Goal: Task Accomplishment & Management: Manage account settings

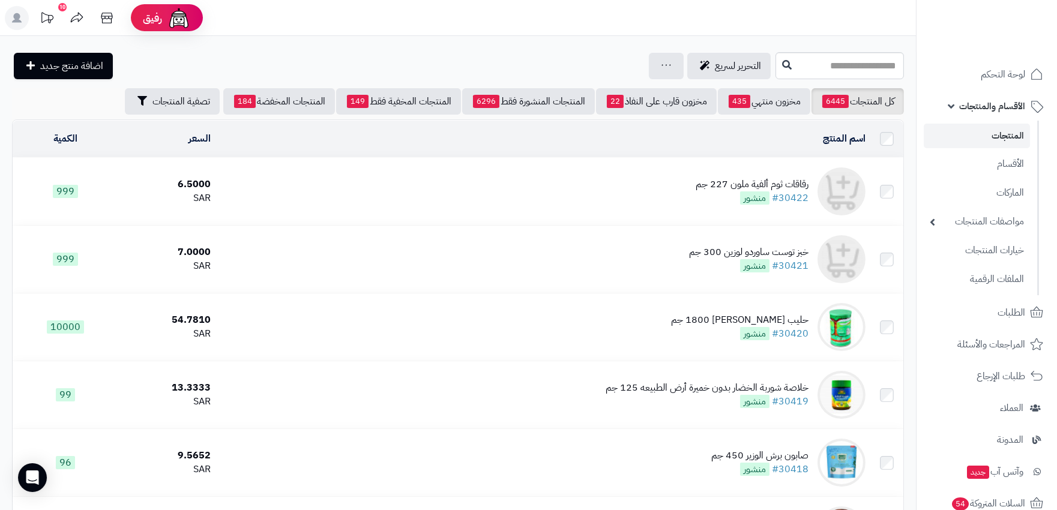
click at [789, 183] on div "رقاقات ثوم ألفية ملون 227 جم" at bounding box center [752, 185] width 113 height 14
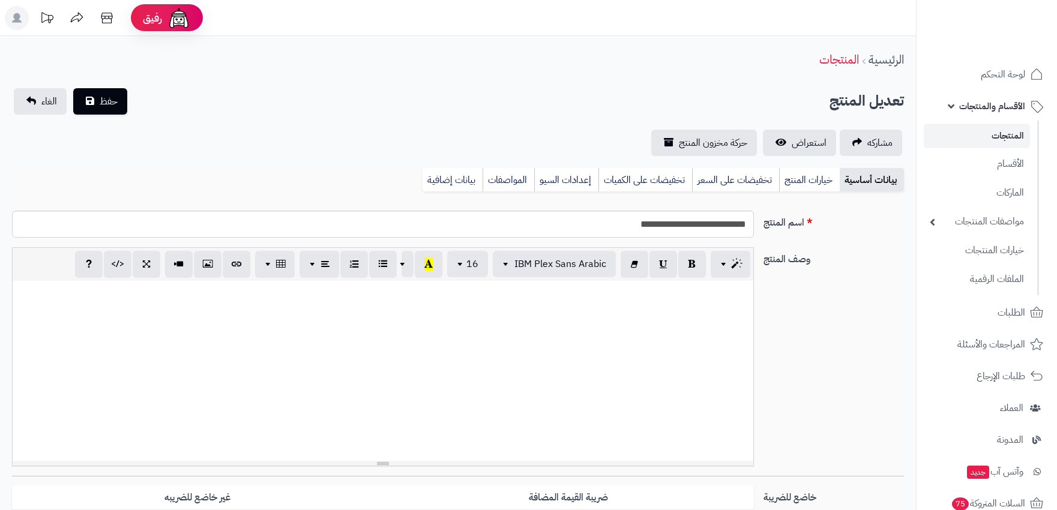
select select
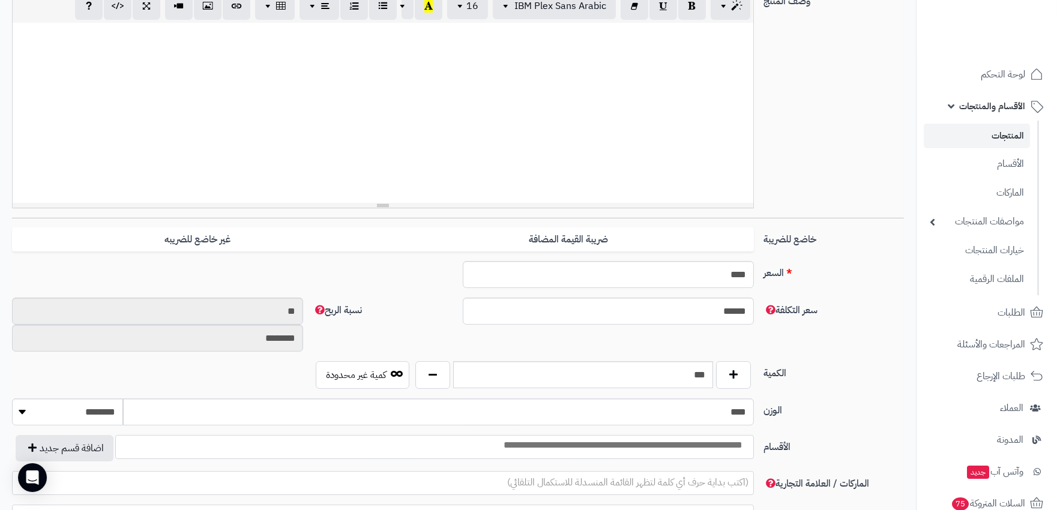
scroll to position [267, 0]
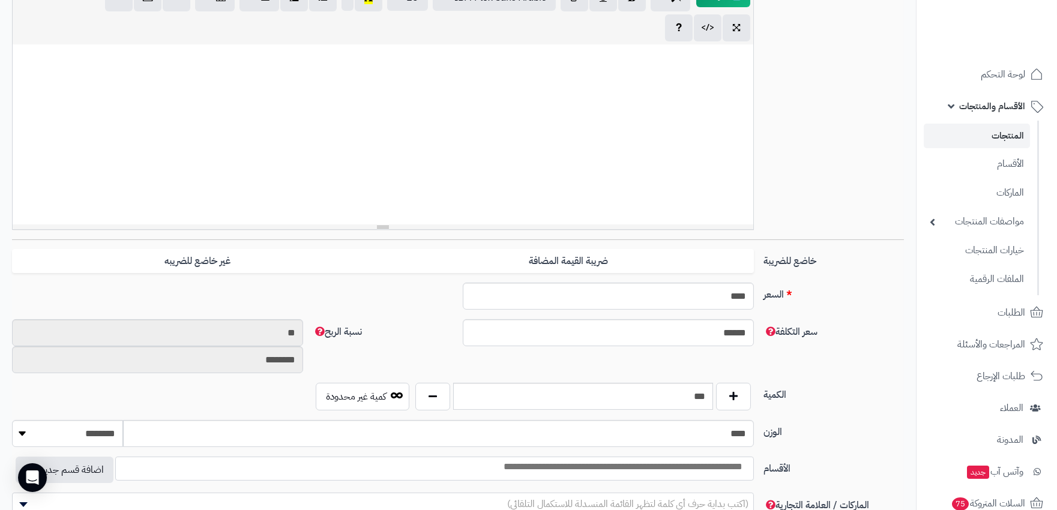
click at [581, 241] on div "**********" at bounding box center [458, 374] width 892 height 878
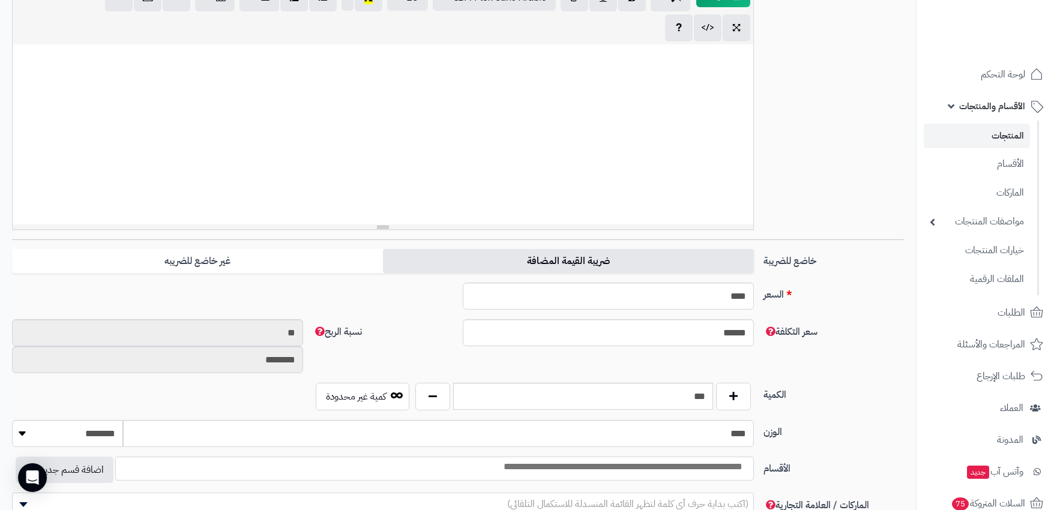
click at [579, 255] on label "ضريبة القيمة المضافة" at bounding box center [568, 261] width 371 height 25
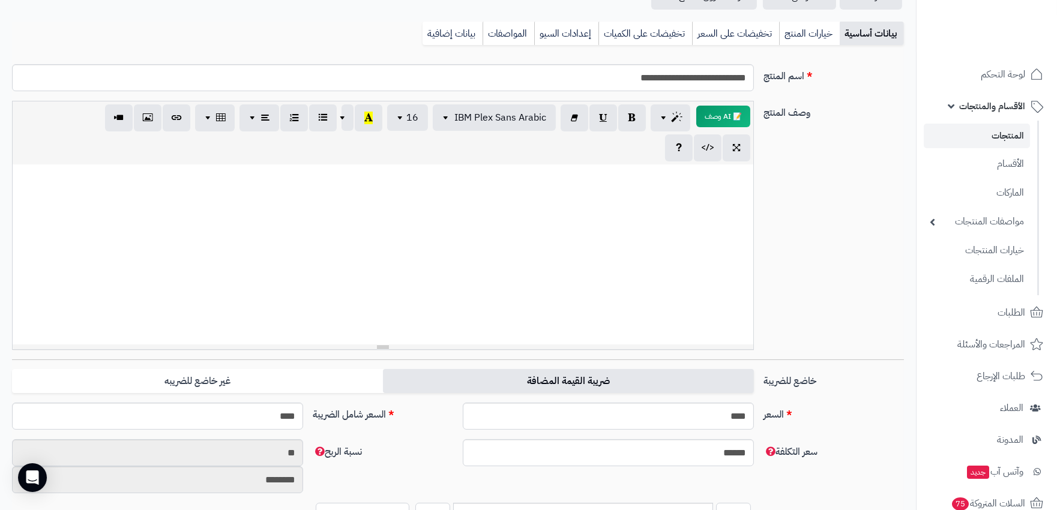
scroll to position [133, 0]
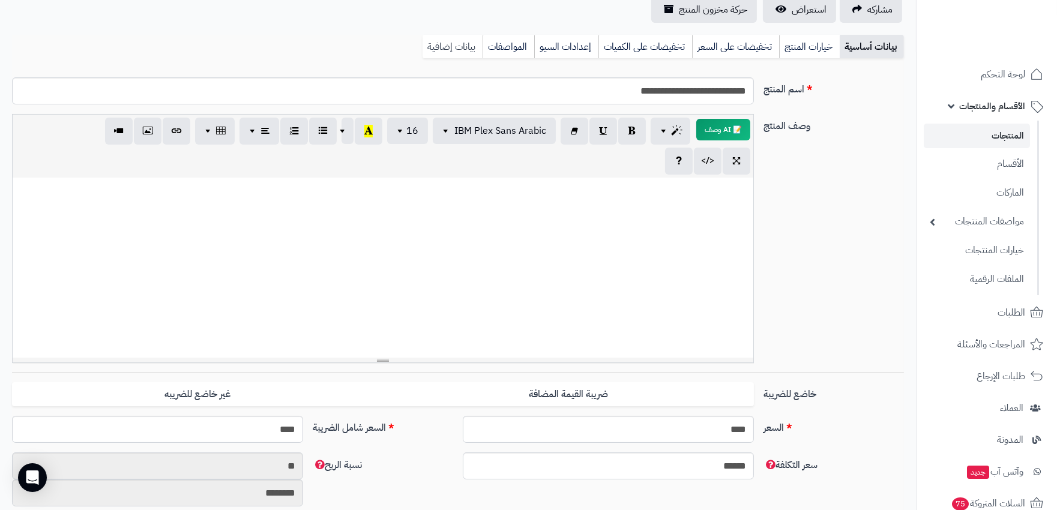
click at [452, 42] on link "بيانات إضافية" at bounding box center [453, 47] width 60 height 24
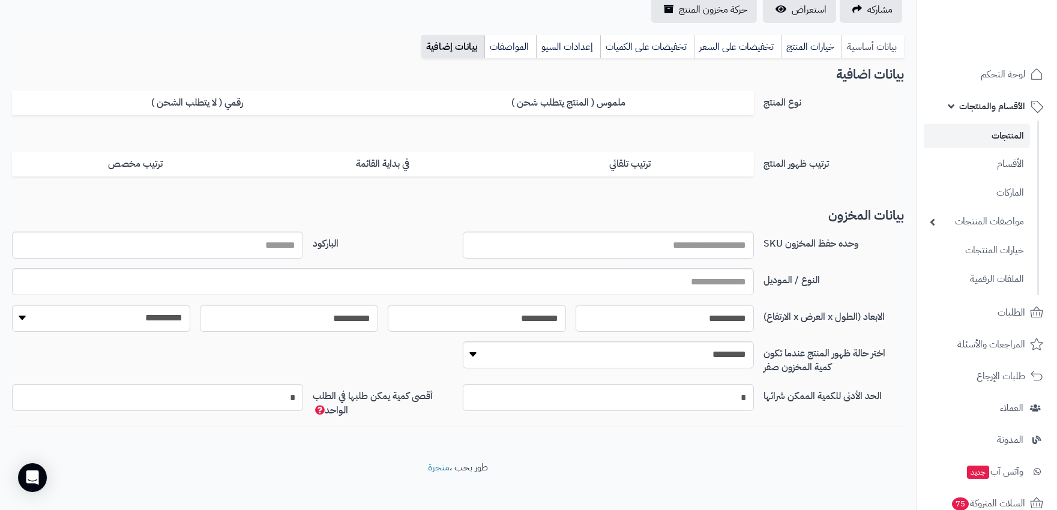
click at [862, 51] on link "بيانات أساسية" at bounding box center [873, 47] width 62 height 24
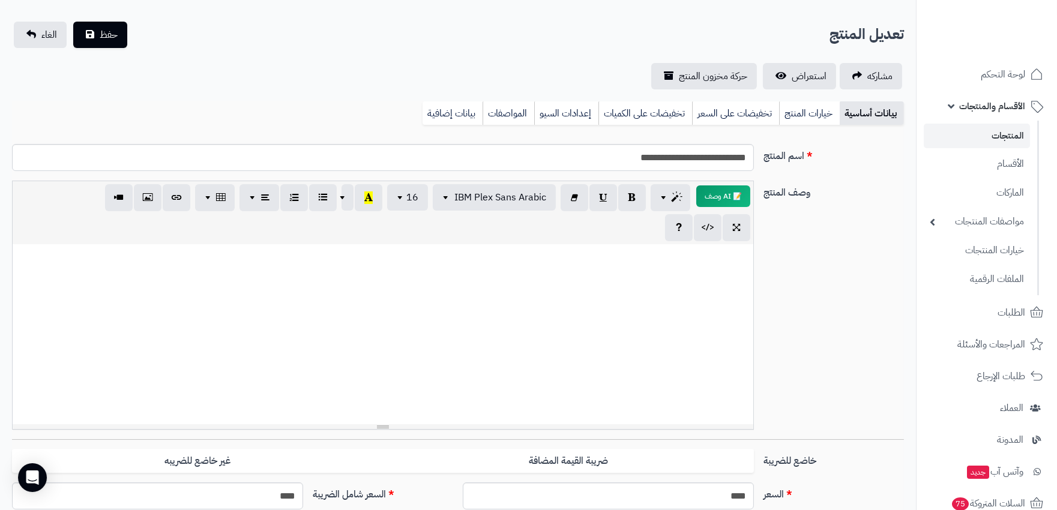
scroll to position [267, 0]
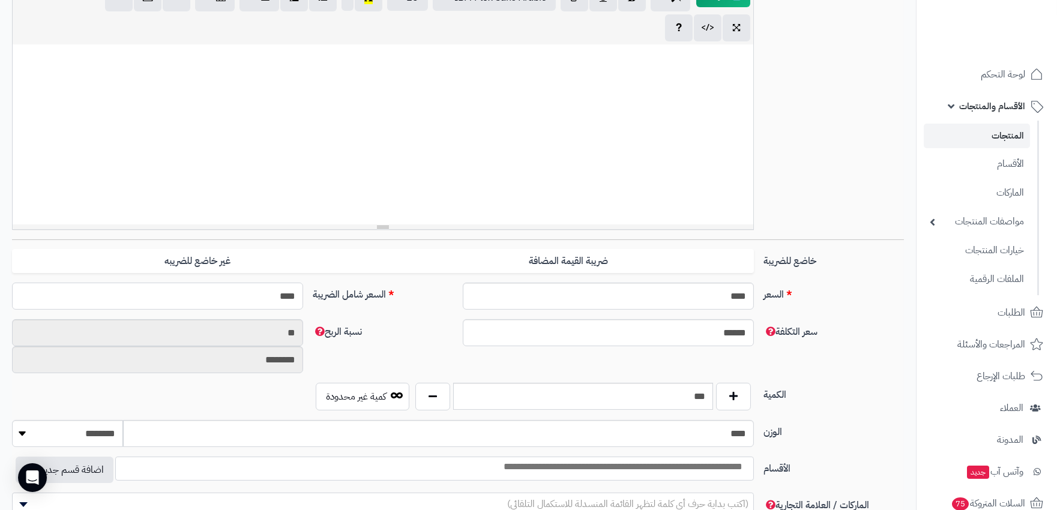
click at [247, 300] on input "****" at bounding box center [157, 296] width 291 height 27
type input "***"
type input "**********"
type input "**"
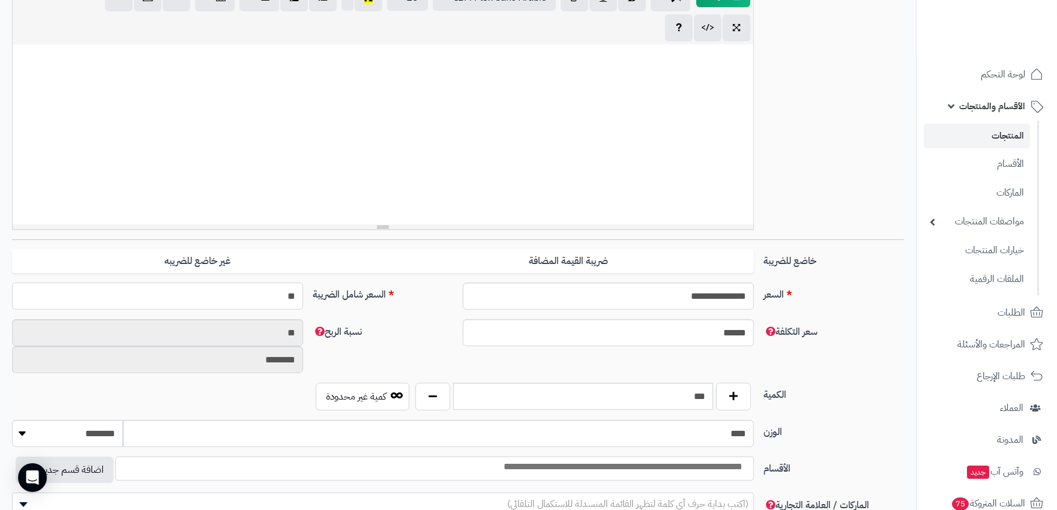
type input "**********"
type input "****"
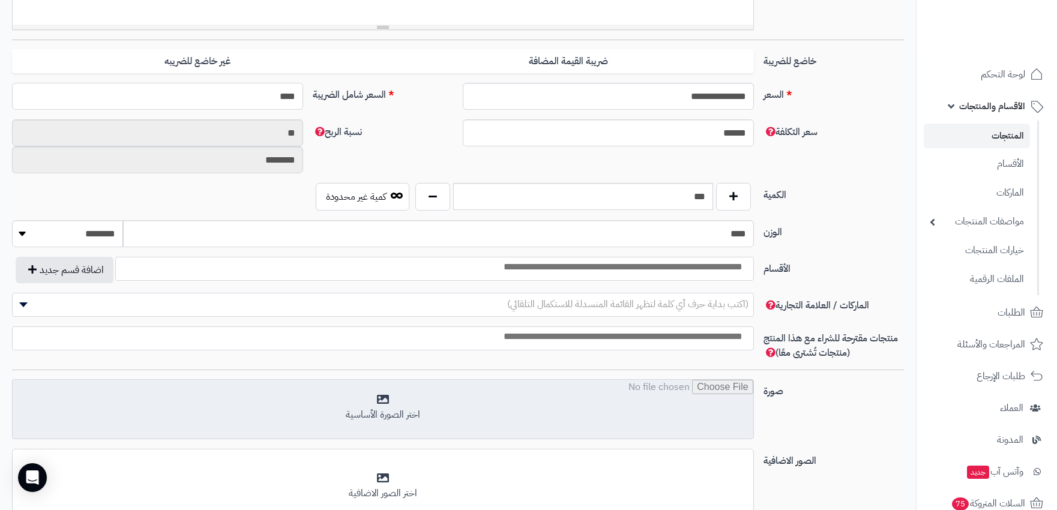
type input "**********"
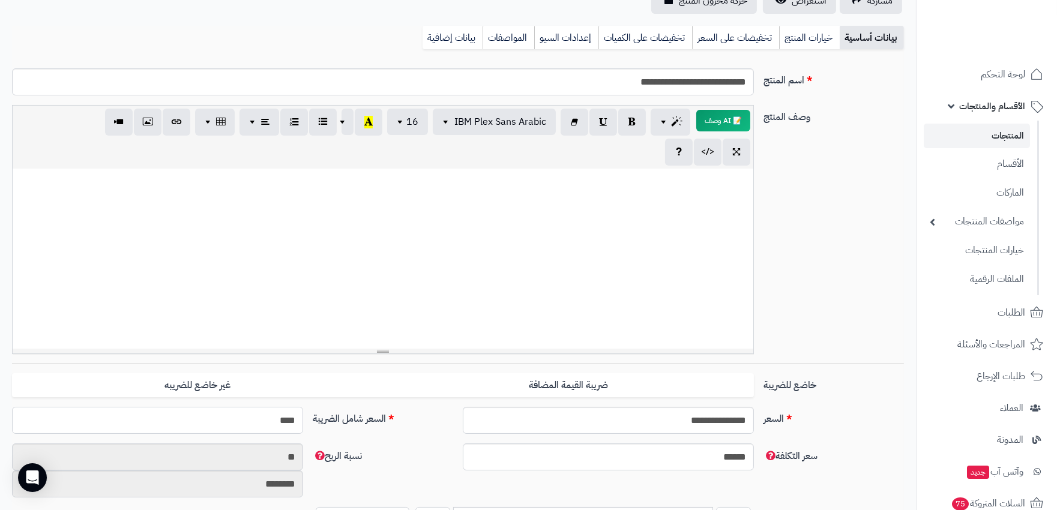
scroll to position [67, 0]
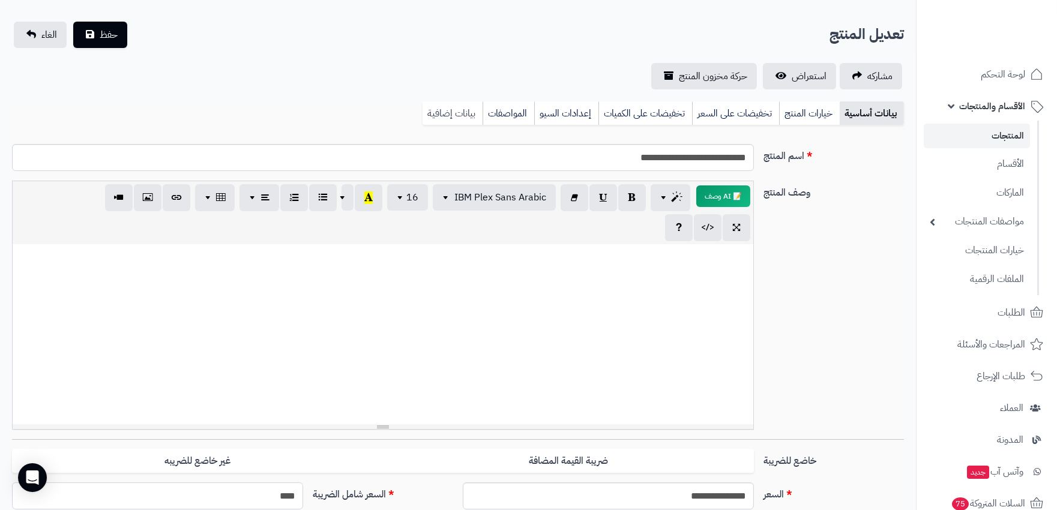
type input "****"
click at [465, 114] on link "بيانات إضافية" at bounding box center [453, 113] width 60 height 24
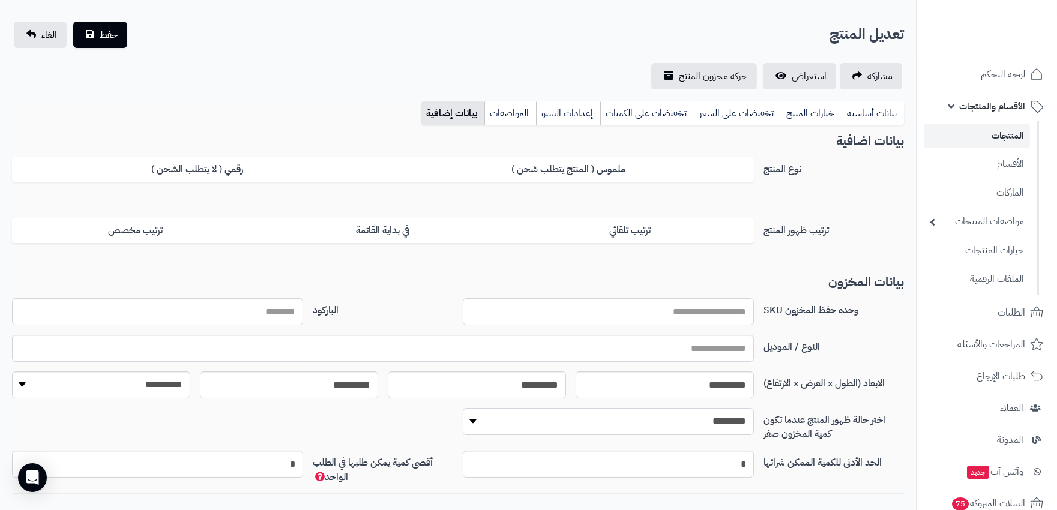
click at [683, 316] on input "وحده حفظ المخزون SKU" at bounding box center [608, 311] width 291 height 27
type input "*********"
click at [854, 108] on link "بيانات أساسية" at bounding box center [873, 113] width 62 height 24
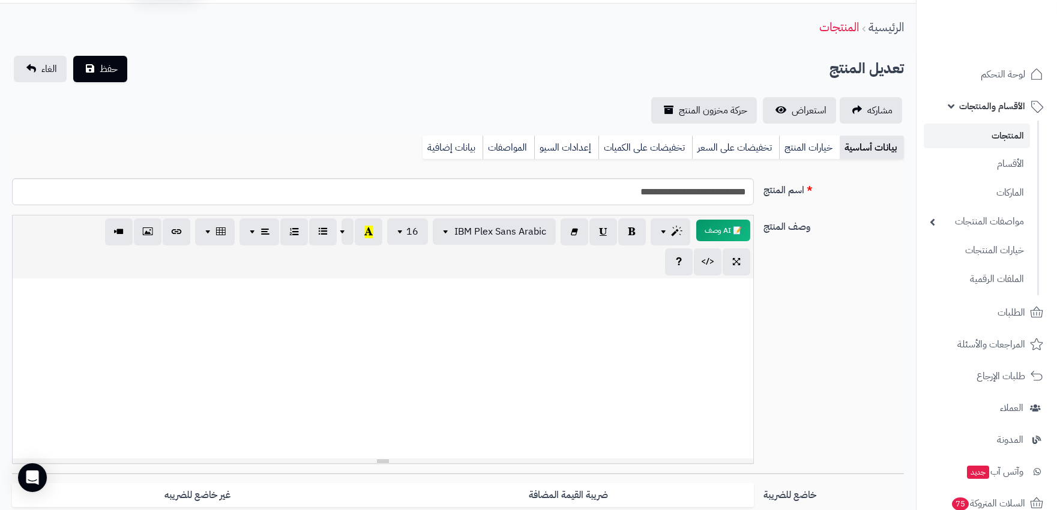
scroll to position [0, 0]
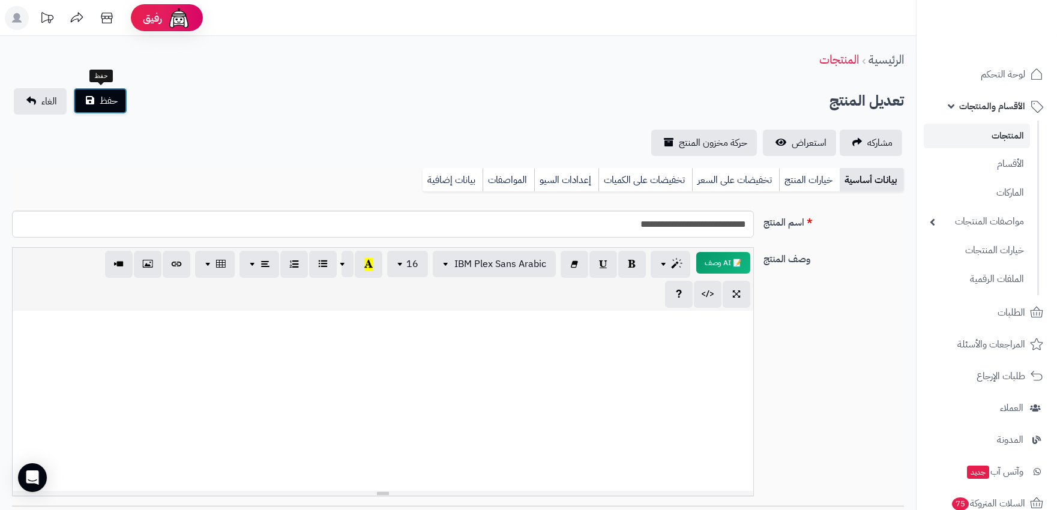
click at [112, 96] on span "حفظ" at bounding box center [109, 101] width 18 height 14
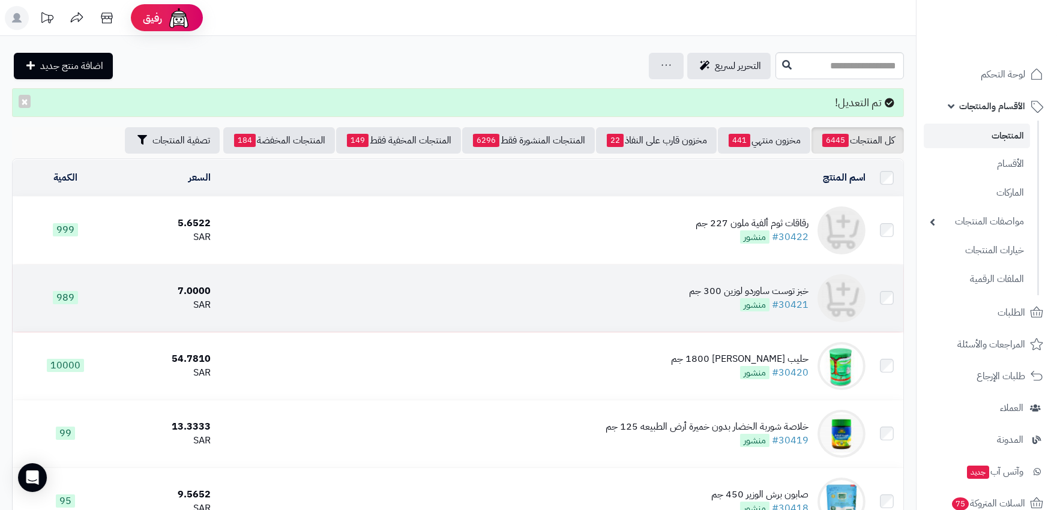
click at [785, 289] on div "خبز توست ساوردو لوزين 300 جم" at bounding box center [748, 292] width 119 height 14
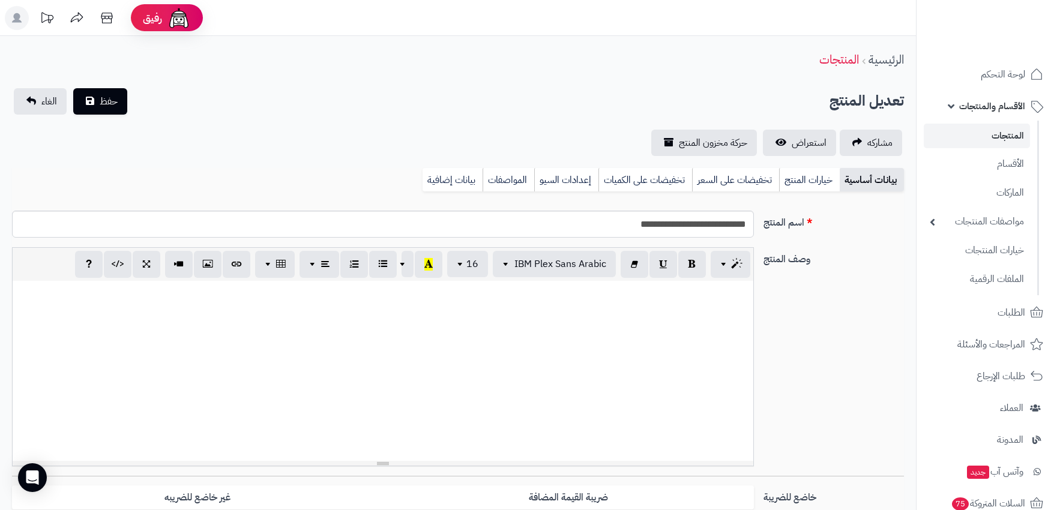
select select
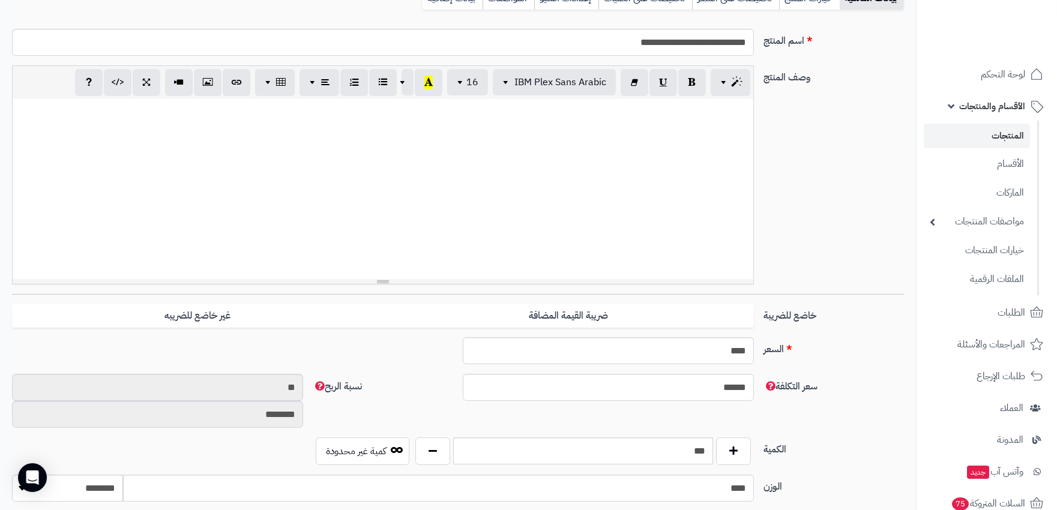
scroll to position [200, 0]
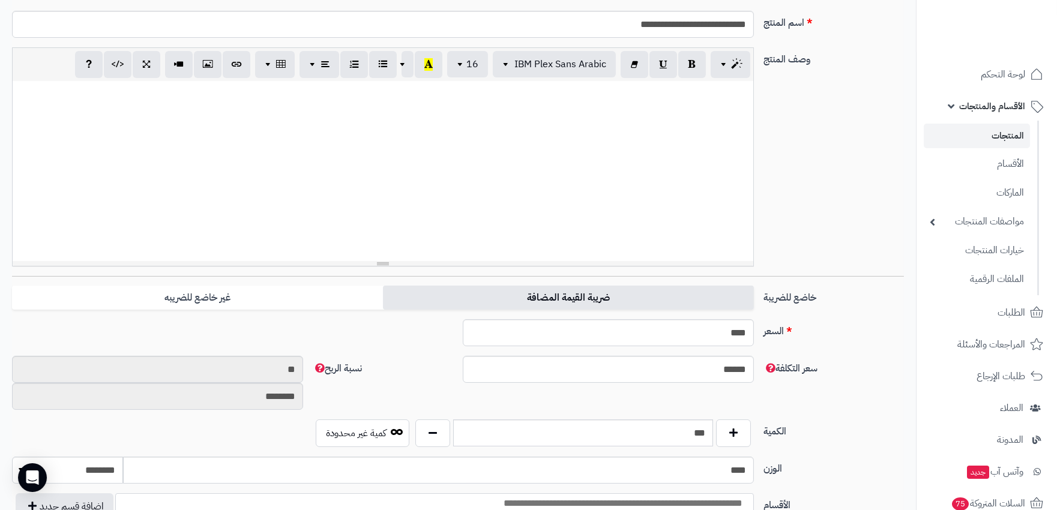
click at [599, 300] on label "ضريبة القيمة المضافة" at bounding box center [568, 298] width 371 height 25
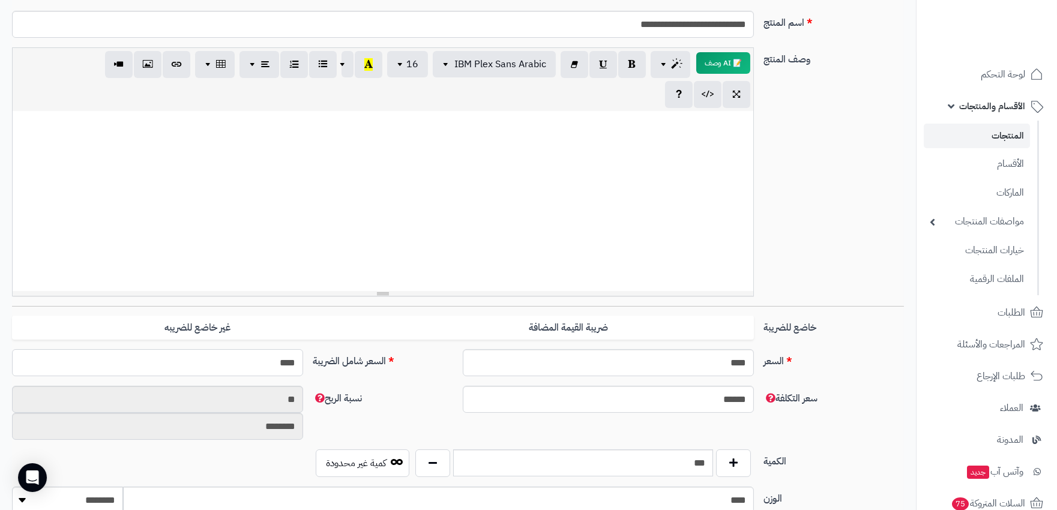
click at [241, 369] on input "****" at bounding box center [157, 362] width 291 height 27
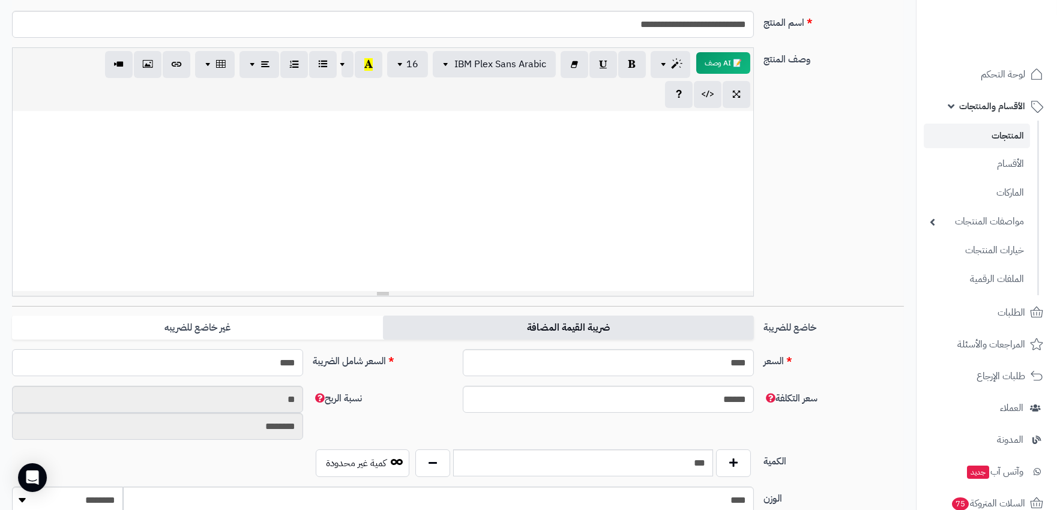
type input "*"
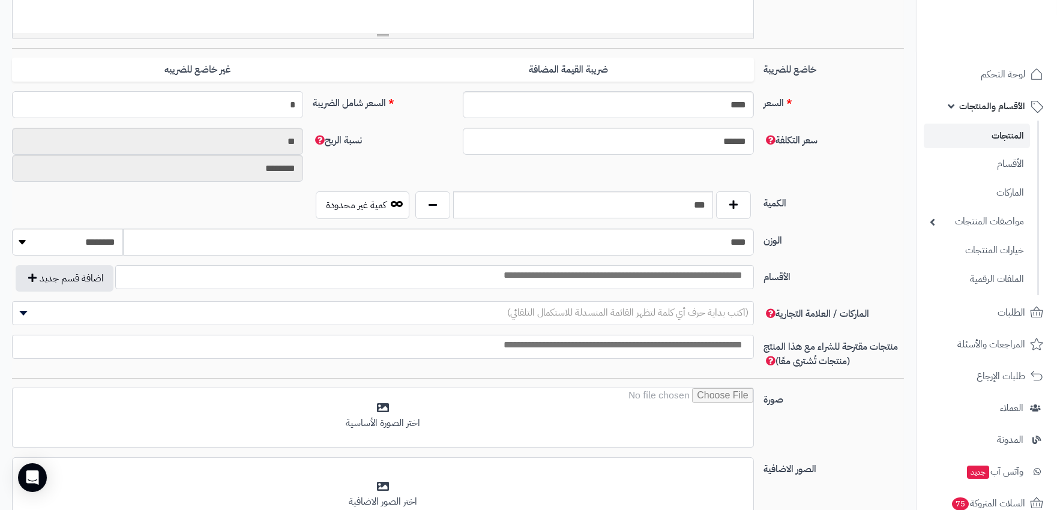
scroll to position [467, 0]
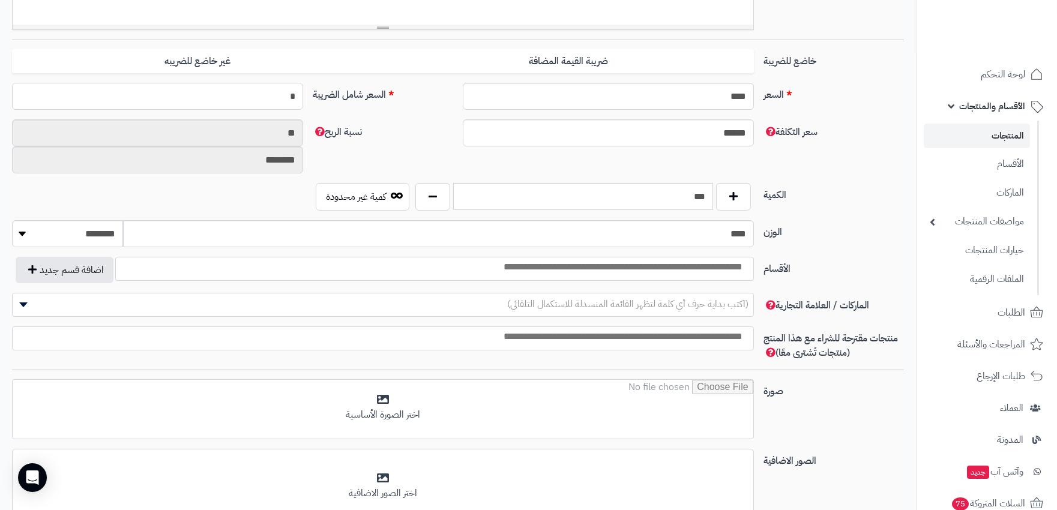
type input "**********"
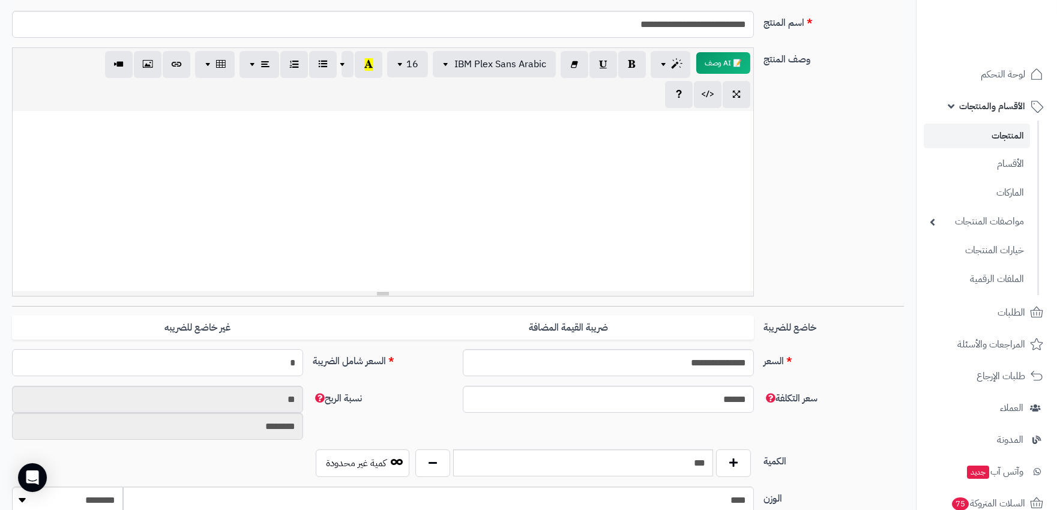
scroll to position [67, 0]
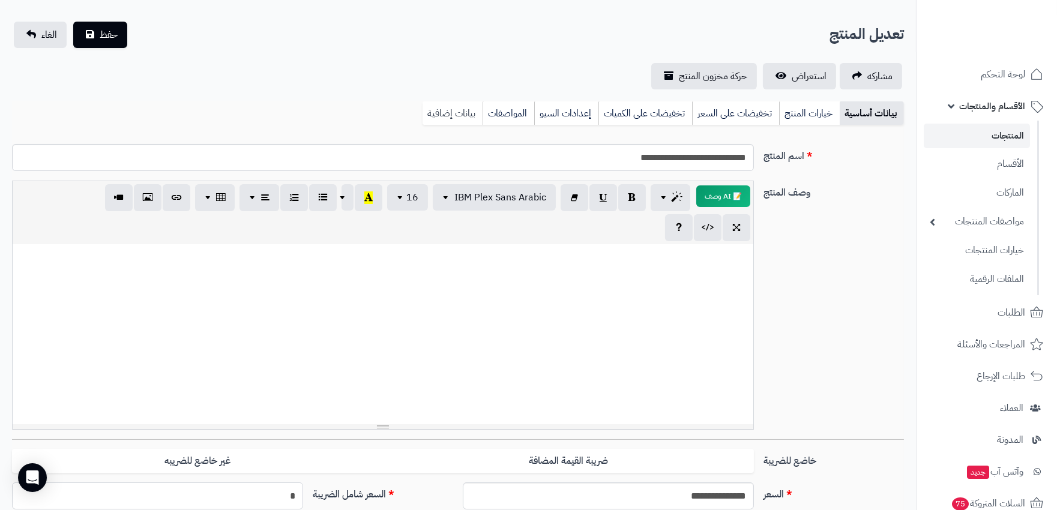
type input "*"
click at [467, 117] on link "بيانات إضافية" at bounding box center [453, 113] width 60 height 24
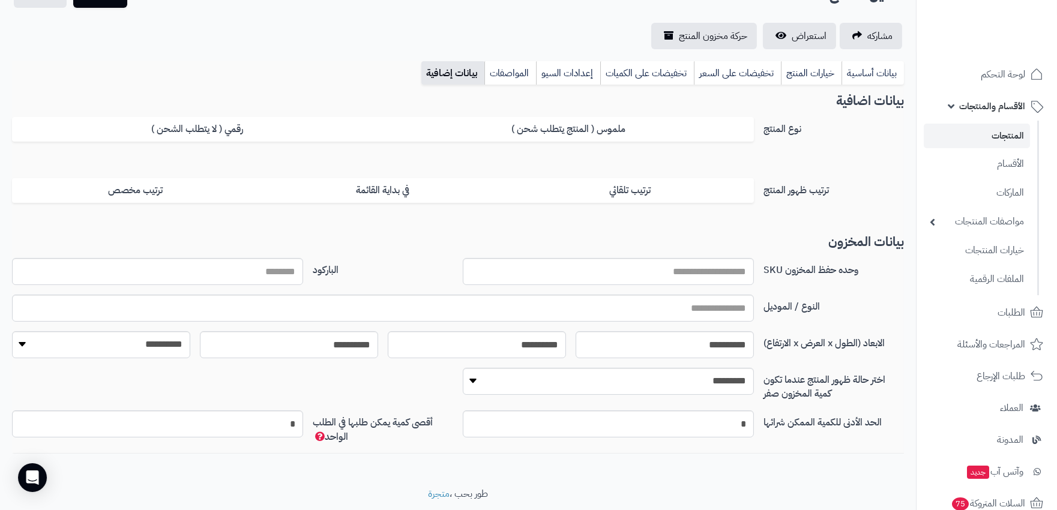
scroll to position [143, 0]
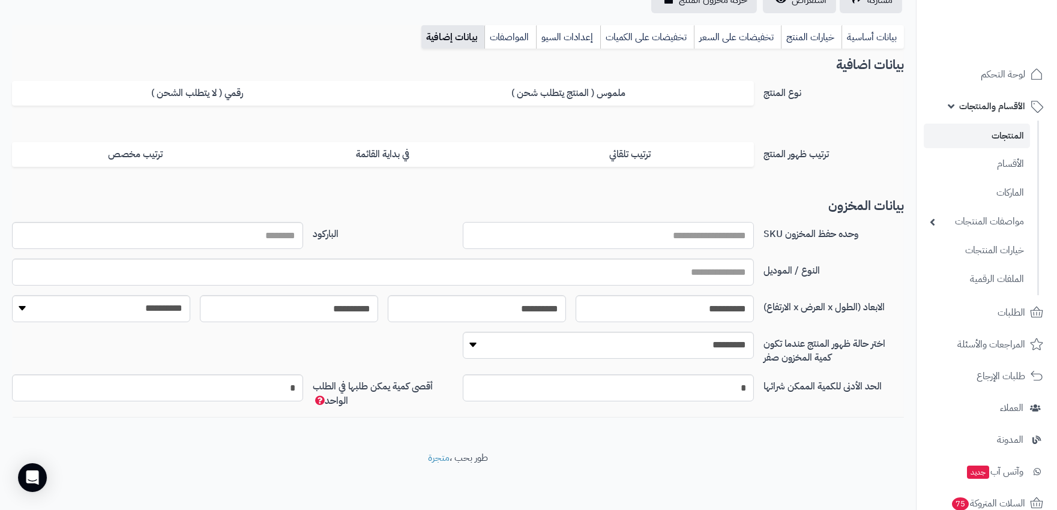
click at [718, 229] on input "وحده حفظ المخزون SKU" at bounding box center [608, 235] width 291 height 27
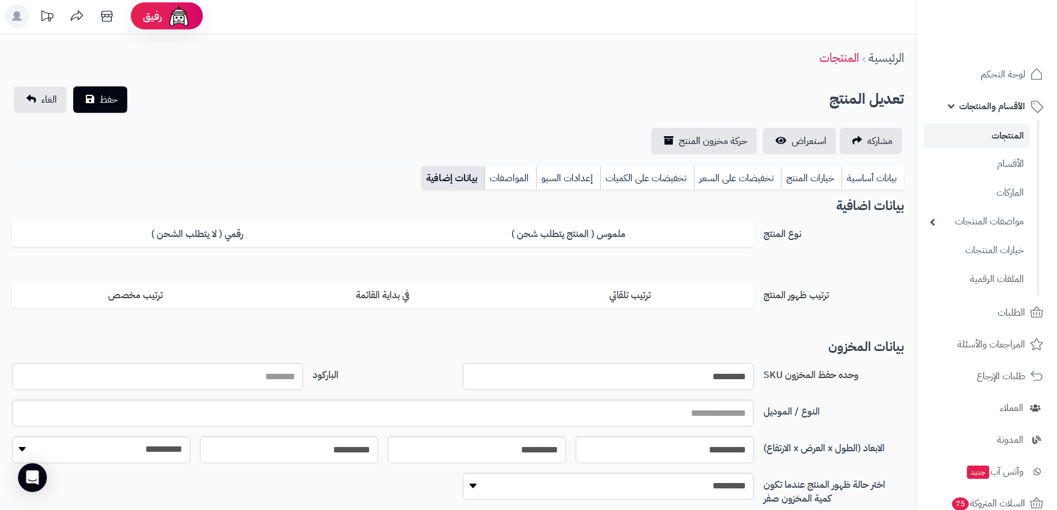
scroll to position [0, 0]
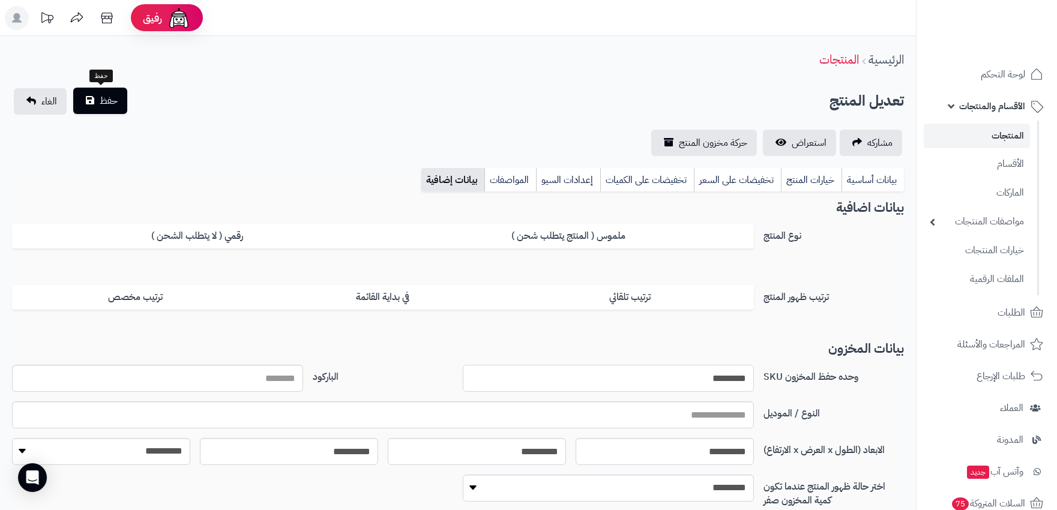
type input "*********"
click at [106, 107] on button "حفظ" at bounding box center [100, 101] width 54 height 26
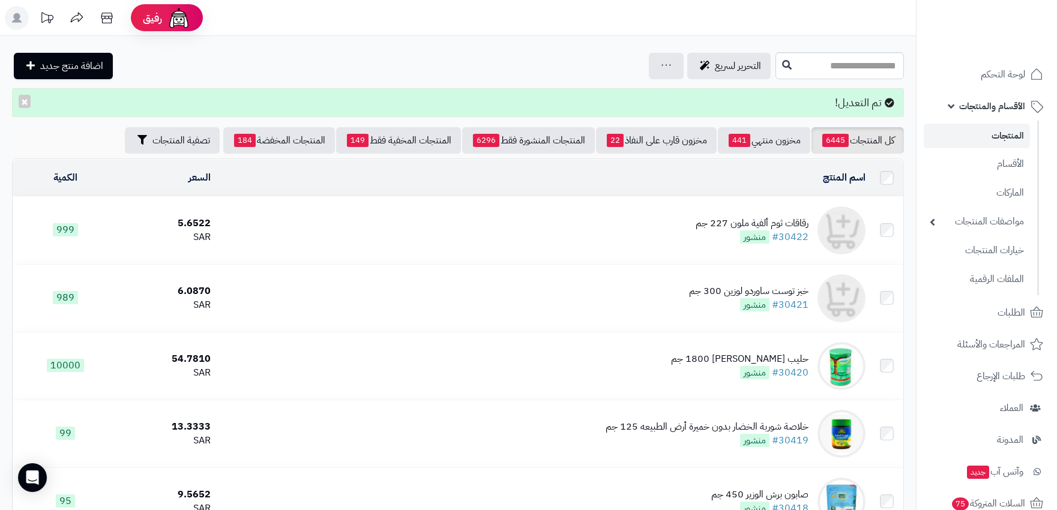
click at [778, 220] on div "رقاقات ثوم ألفية ملون 227 جم" at bounding box center [752, 224] width 113 height 14
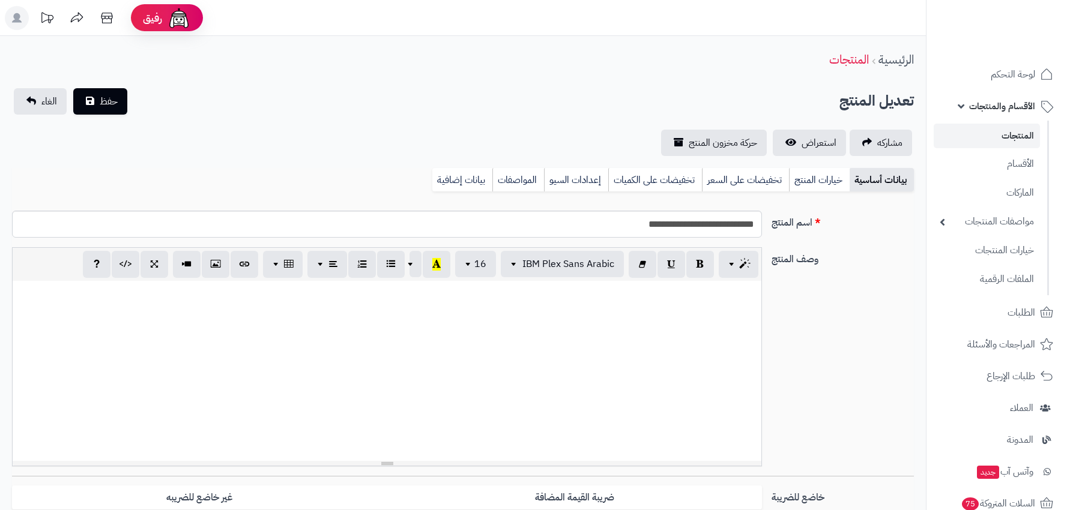
select select
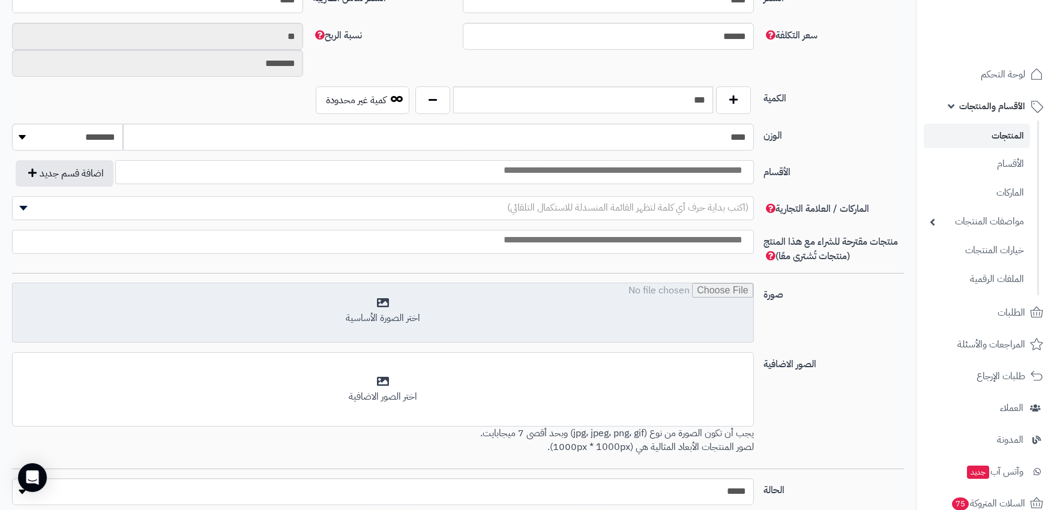
scroll to position [563, 0]
click at [542, 321] on input "file" at bounding box center [383, 314] width 741 height 60
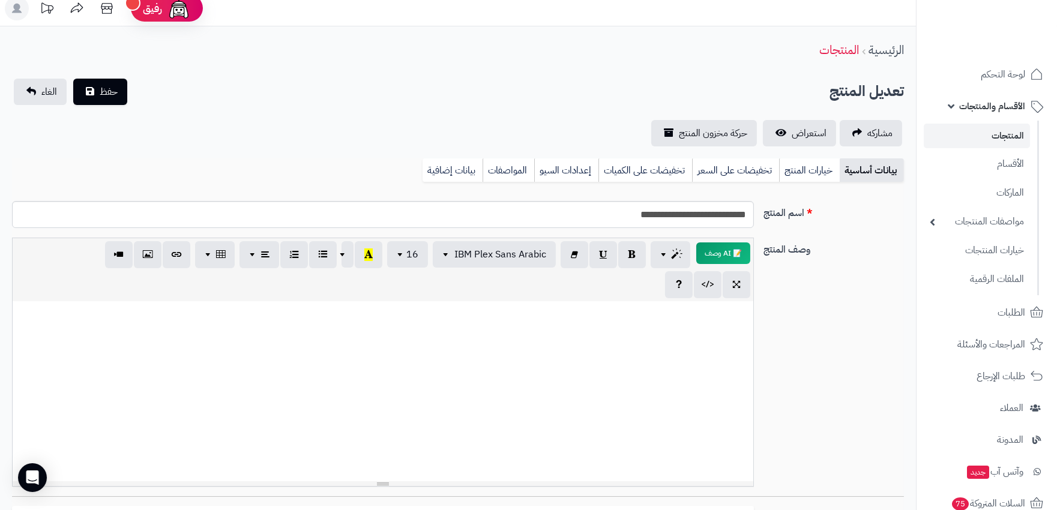
scroll to position [0, 0]
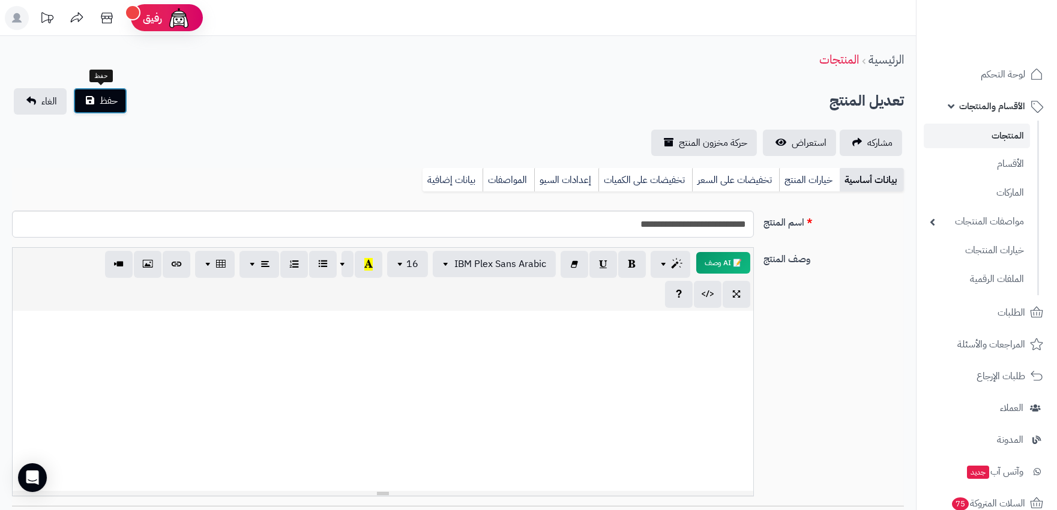
click at [111, 102] on span "حفظ" at bounding box center [109, 101] width 18 height 14
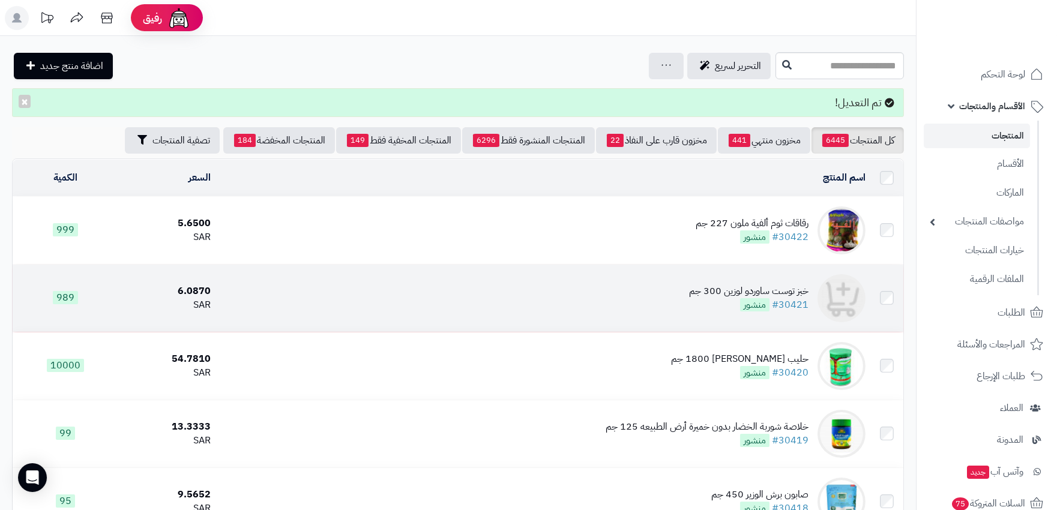
click at [801, 291] on div "خبز توست ساوردو لوزين 300 جم" at bounding box center [748, 292] width 119 height 14
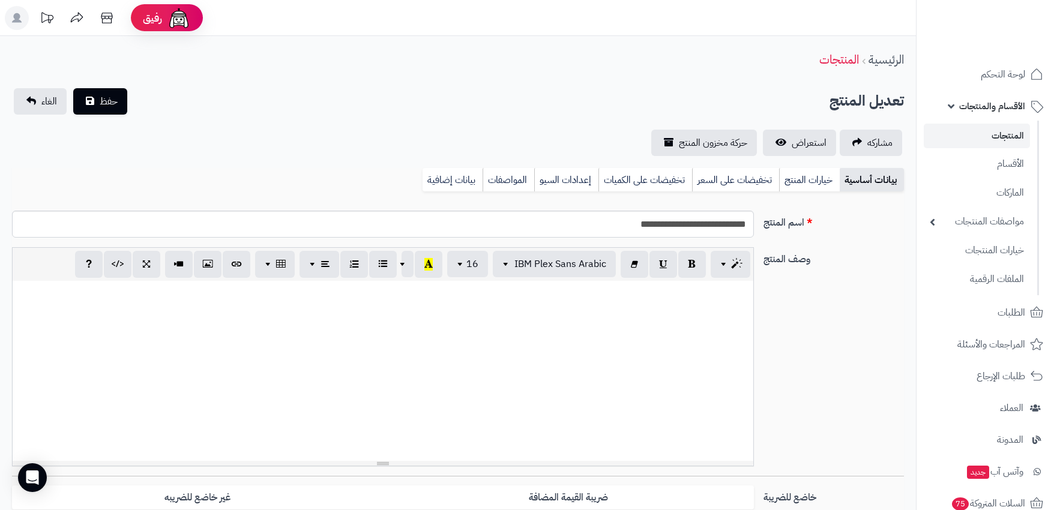
select select
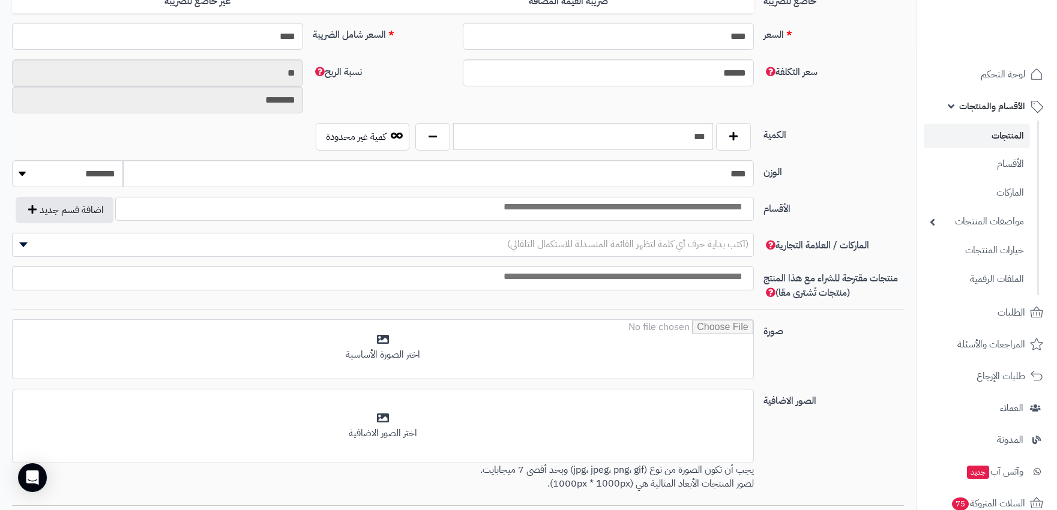
scroll to position [563, 0]
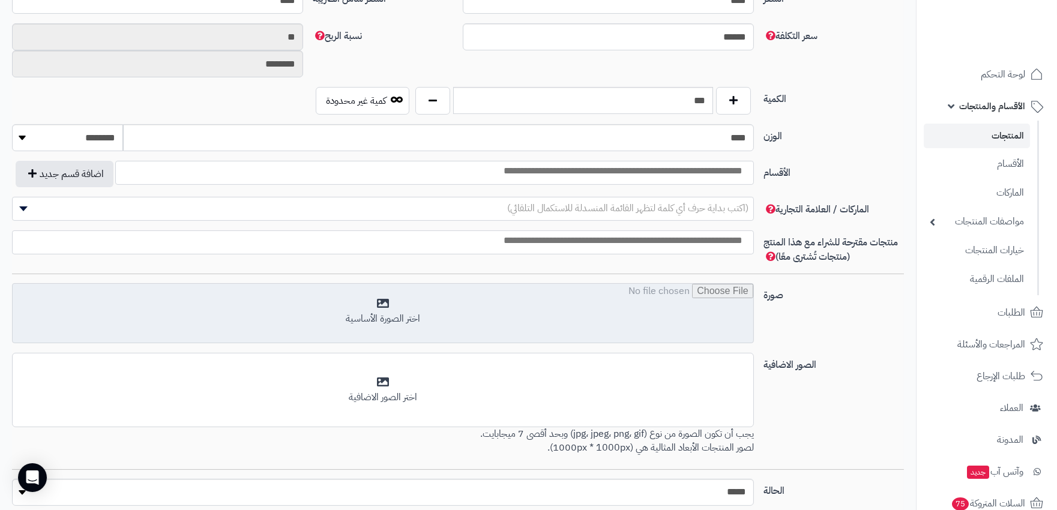
click at [484, 321] on input "file" at bounding box center [383, 314] width 741 height 60
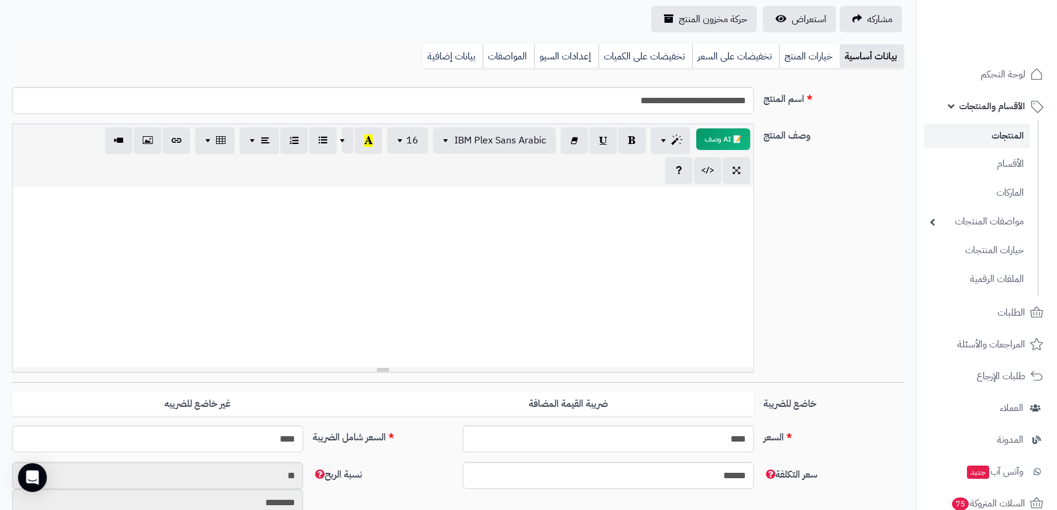
scroll to position [29, 0]
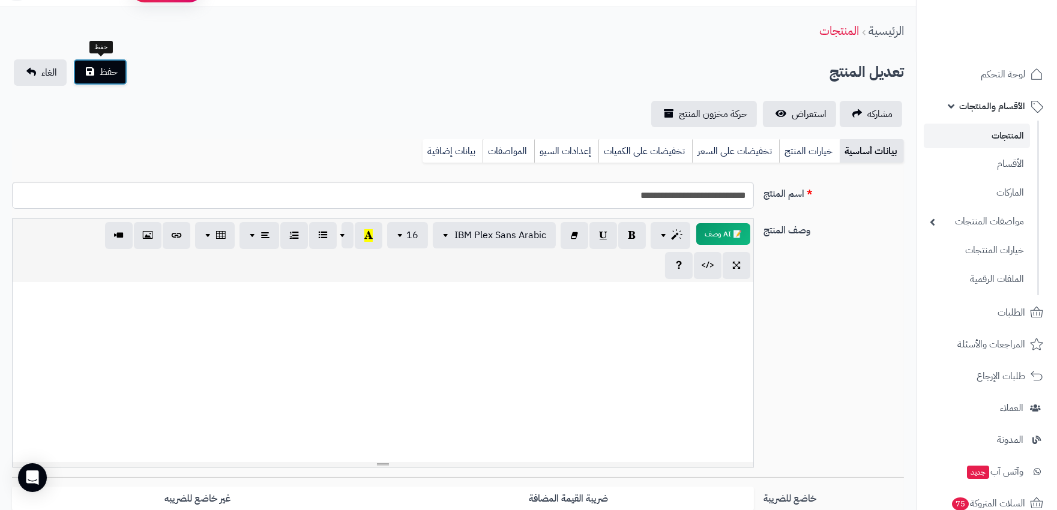
click at [112, 77] on span "حفظ" at bounding box center [109, 72] width 18 height 14
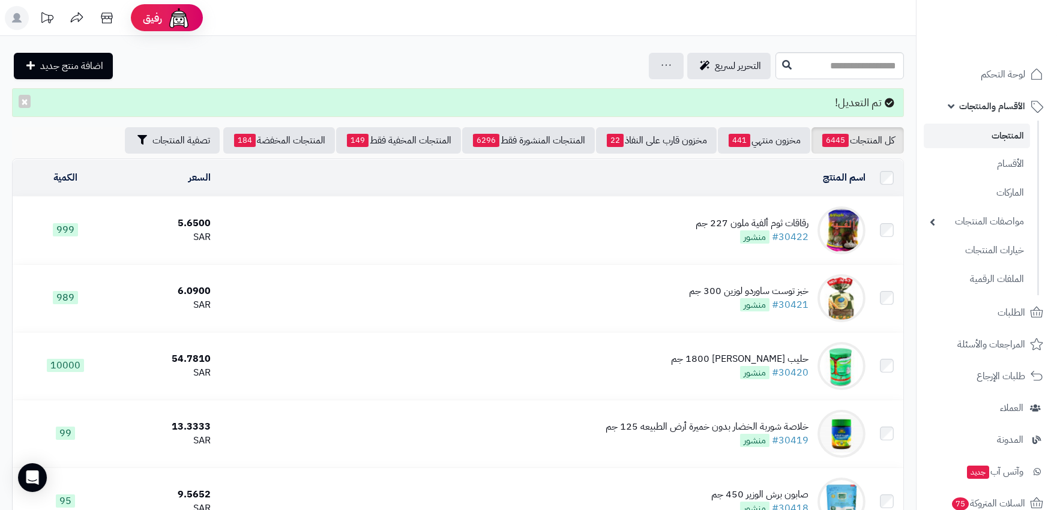
click at [985, 141] on link "المنتجات" at bounding box center [977, 136] width 106 height 25
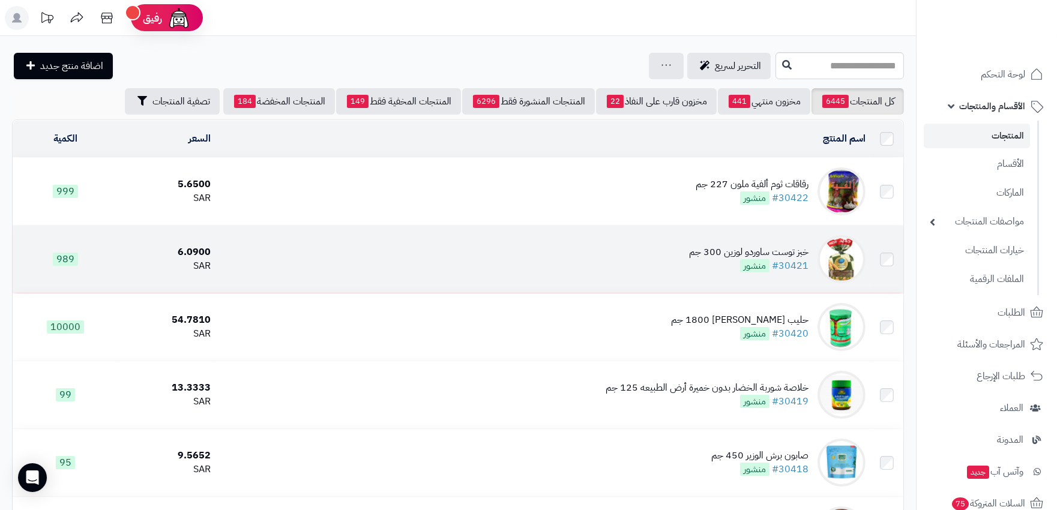
click at [795, 250] on div "خبز توست ساوردو لوزين 300 جم" at bounding box center [748, 253] width 119 height 14
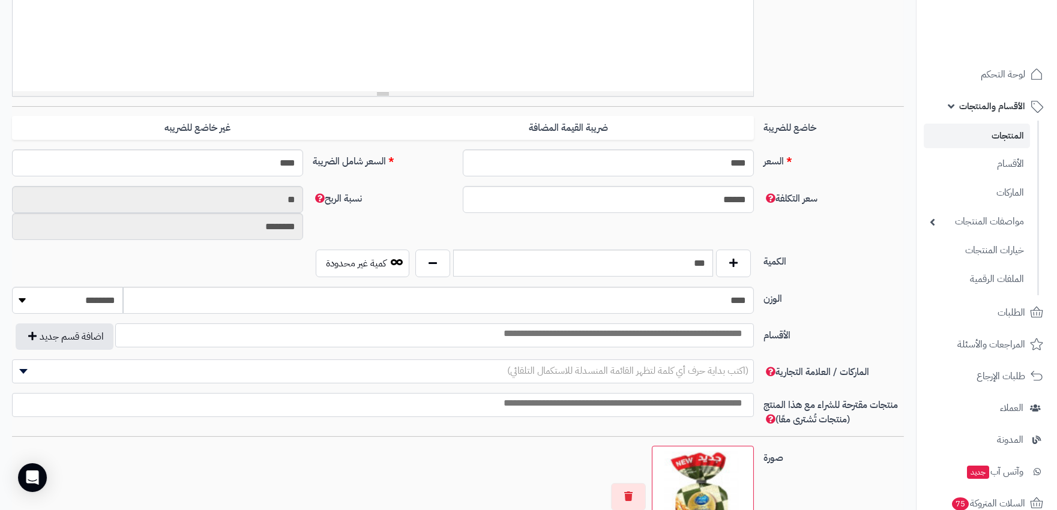
scroll to position [429, 0]
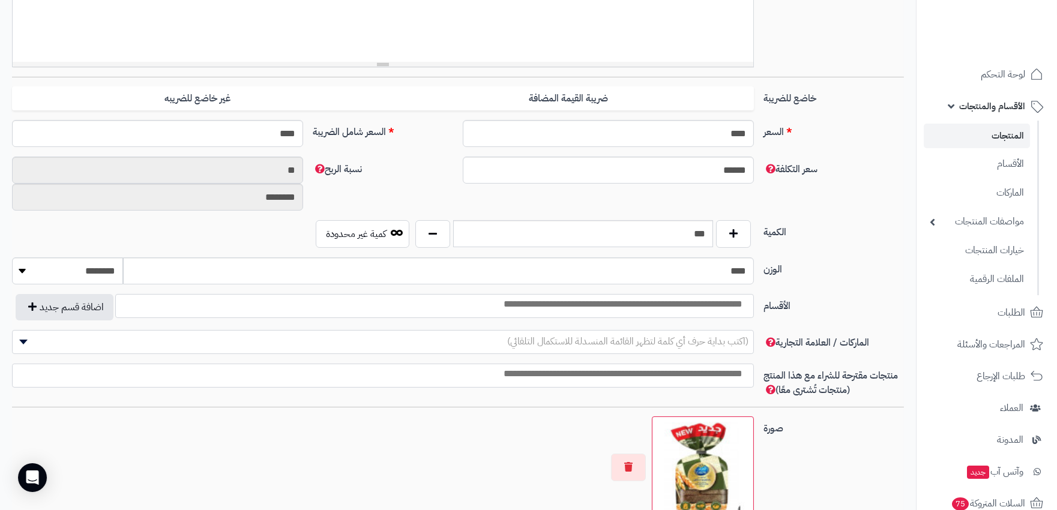
click at [719, 302] on input "search" at bounding box center [607, 305] width 287 height 14
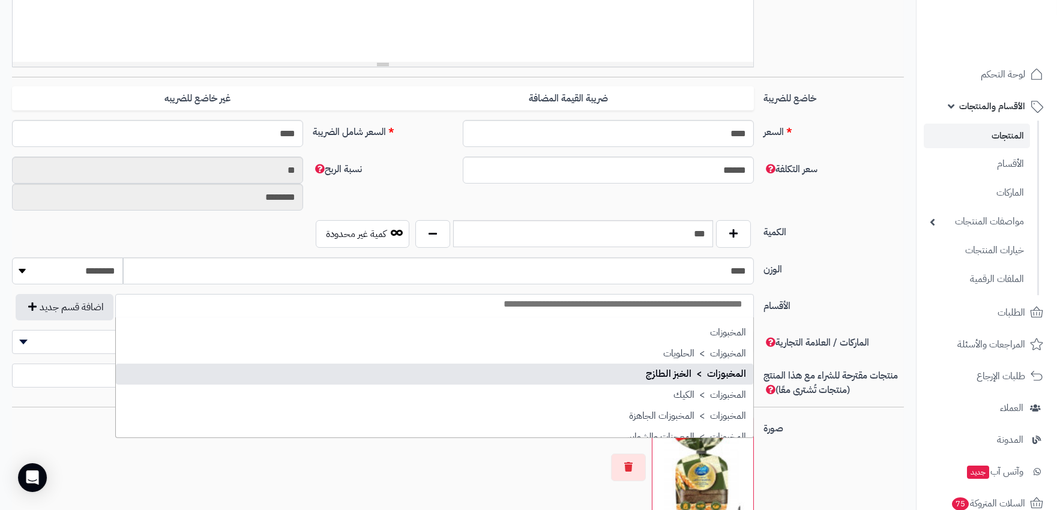
scroll to position [1401, 0]
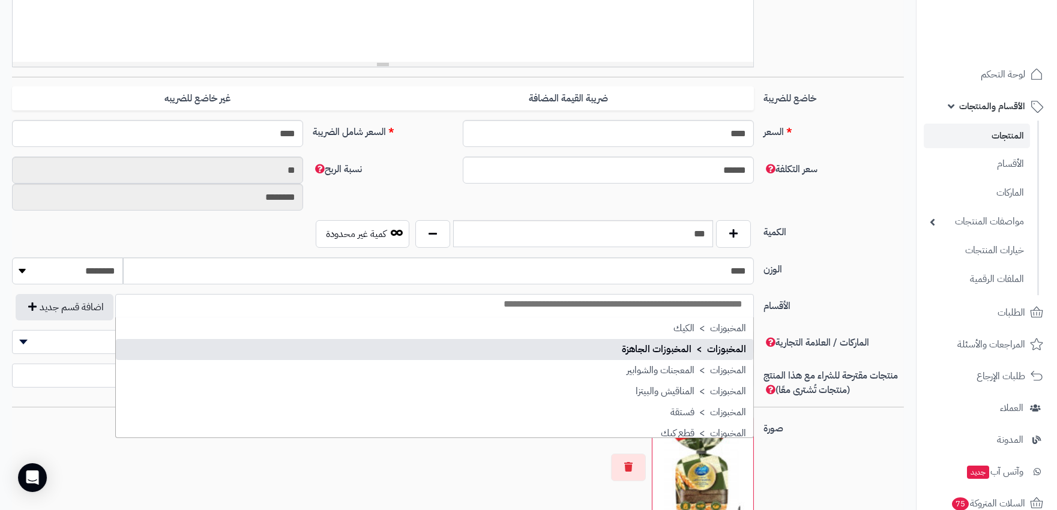
select select "***"
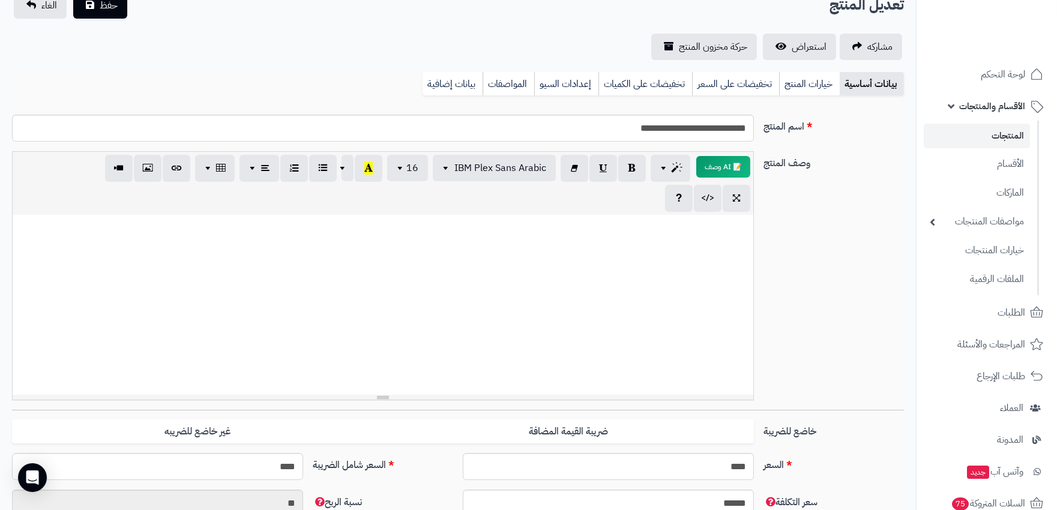
scroll to position [0, 0]
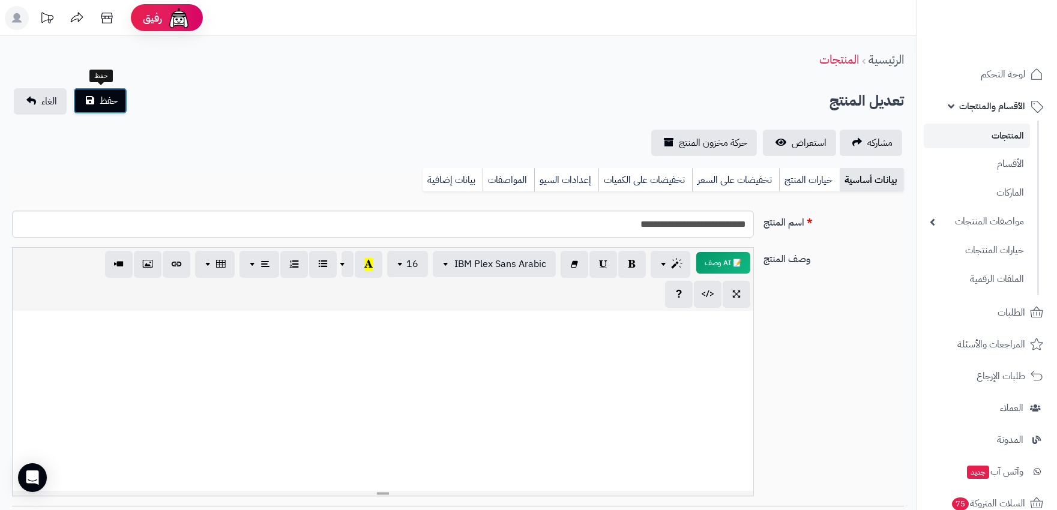
click at [93, 95] on button "حفظ" at bounding box center [100, 101] width 54 height 26
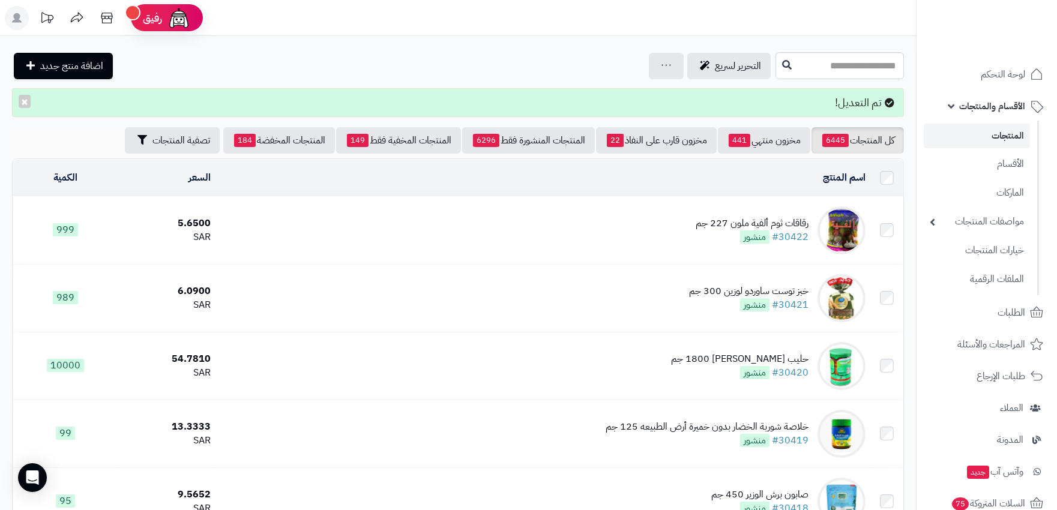
click at [745, 219] on div "رقاقات ثوم ألفية ملون 227 جم" at bounding box center [752, 224] width 113 height 14
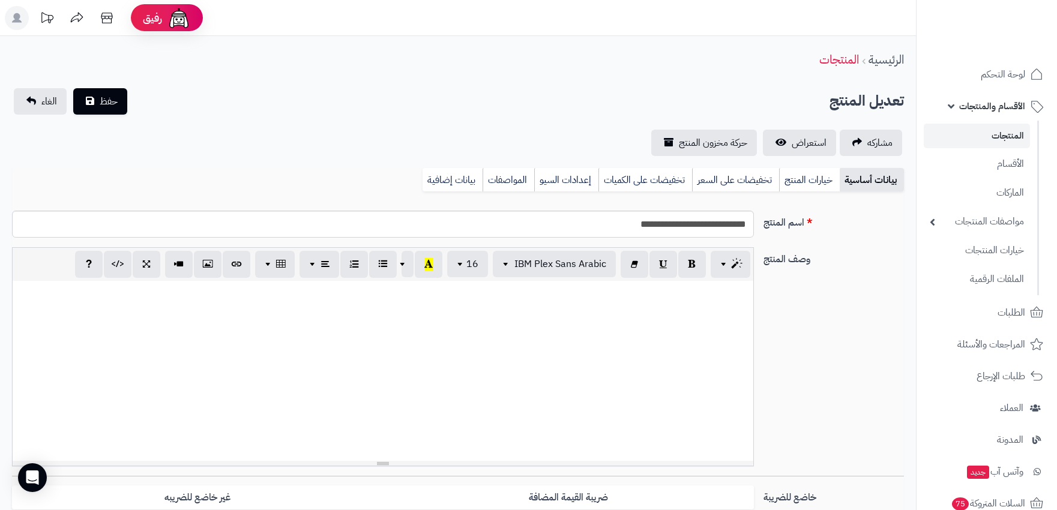
select select
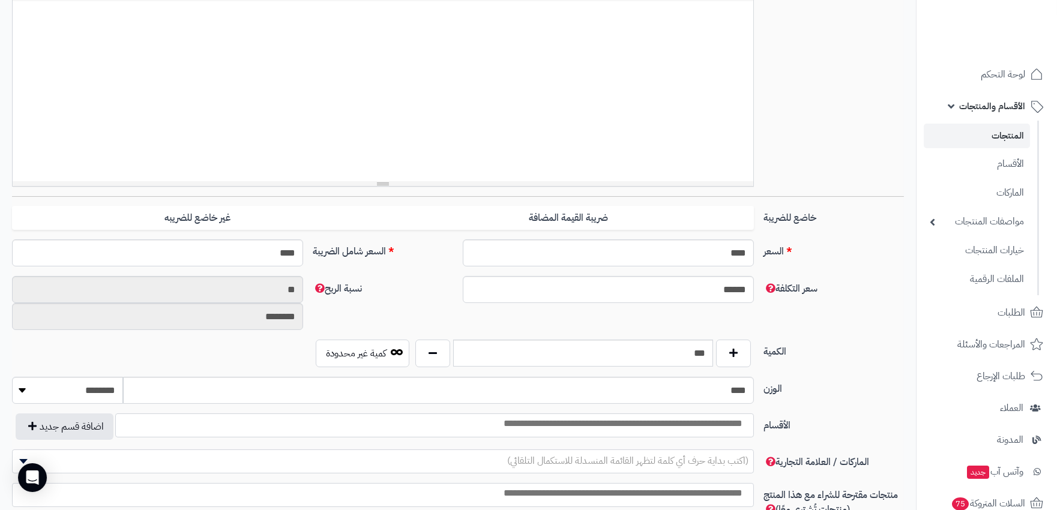
scroll to position [333, 0]
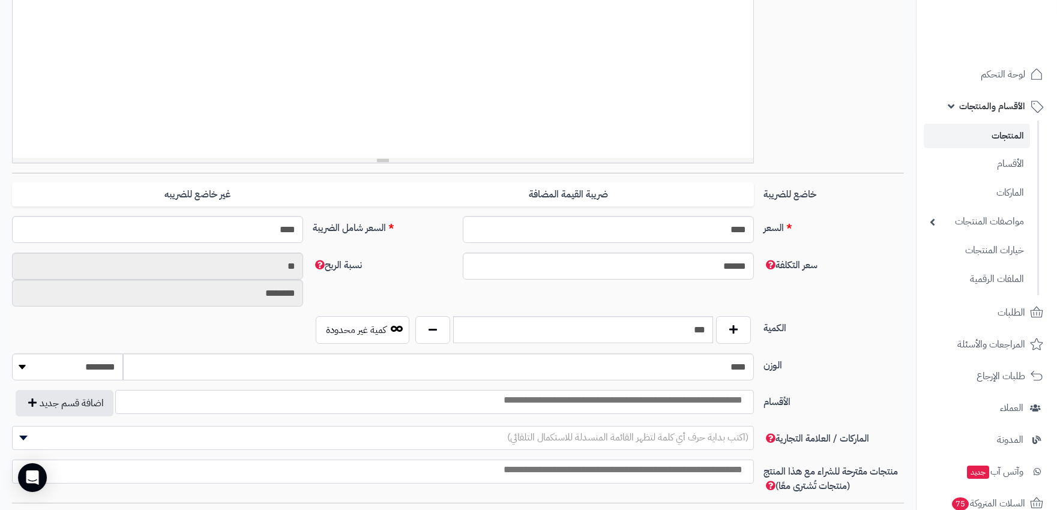
click at [709, 402] on input "search" at bounding box center [607, 401] width 287 height 14
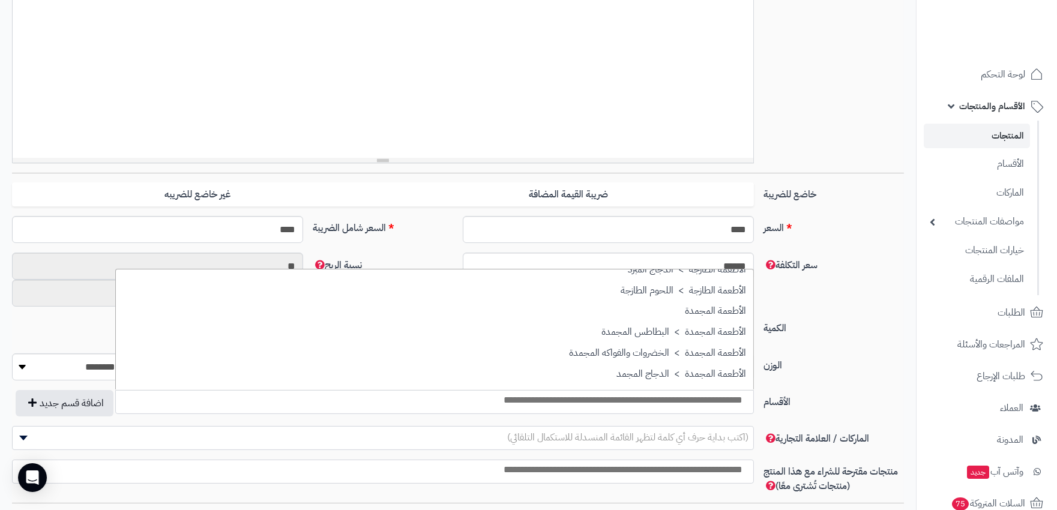
scroll to position [67, 0]
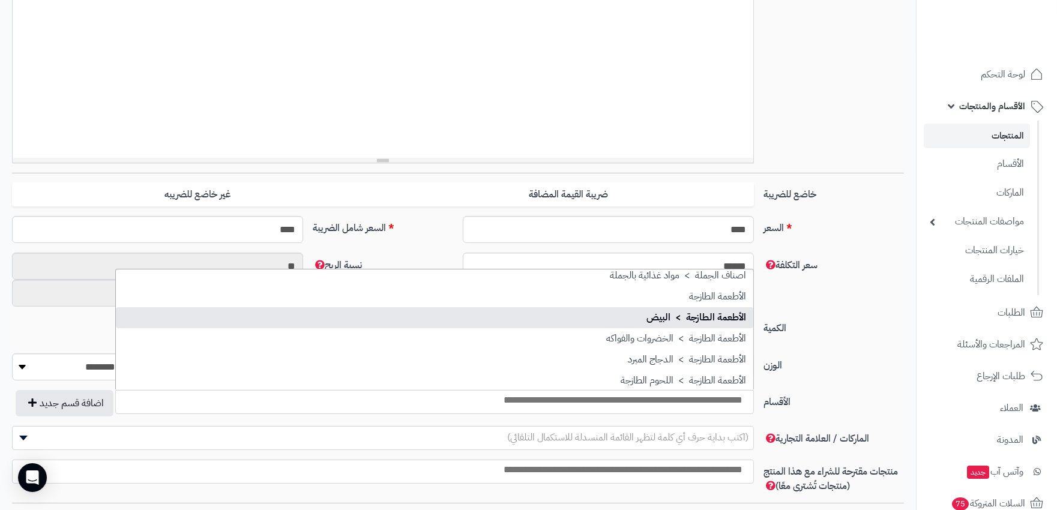
click at [872, 104] on div "وصف المنتج 📝 AI وصف p blockquote pre h1 h2 h3 h4 h5 h6 IBM Plex Sans Arabic Ari…" at bounding box center [458, 43] width 902 height 259
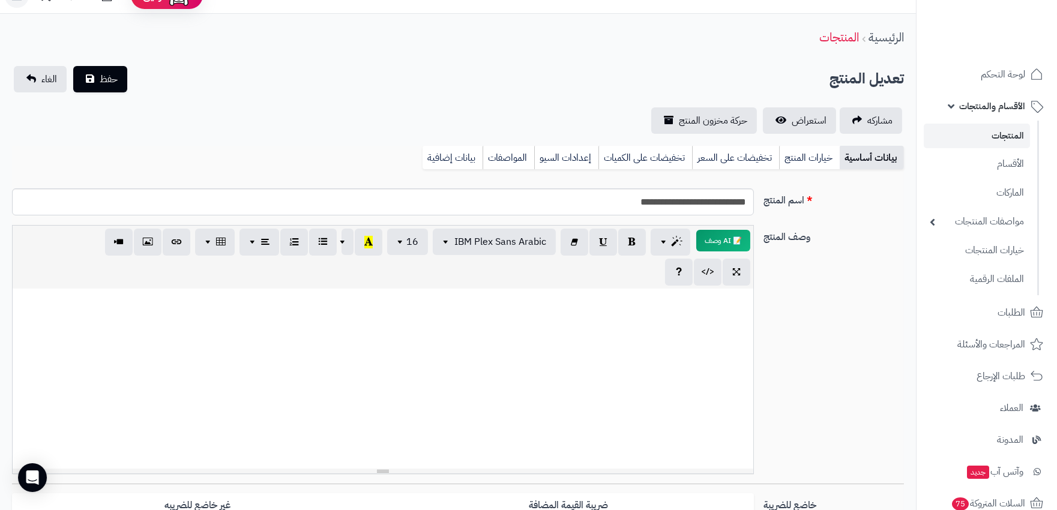
scroll to position [0, 0]
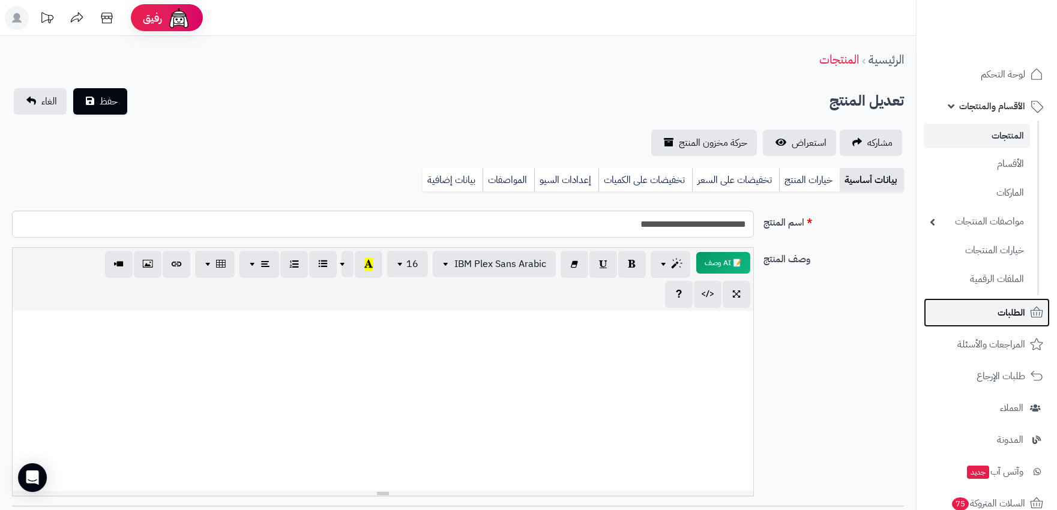
click at [1021, 310] on span "الطلبات" at bounding box center [1012, 312] width 28 height 17
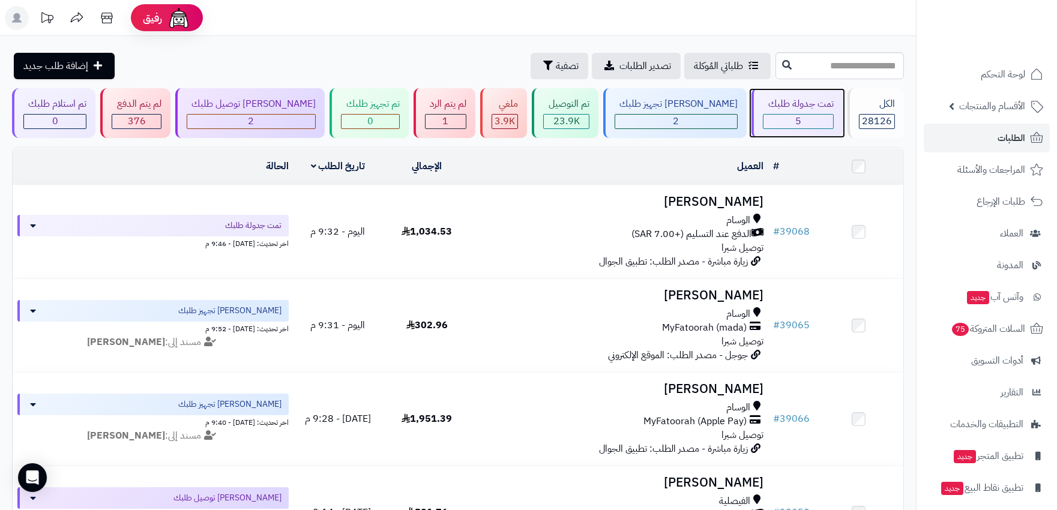
click at [790, 118] on div "5" at bounding box center [798, 122] width 69 height 14
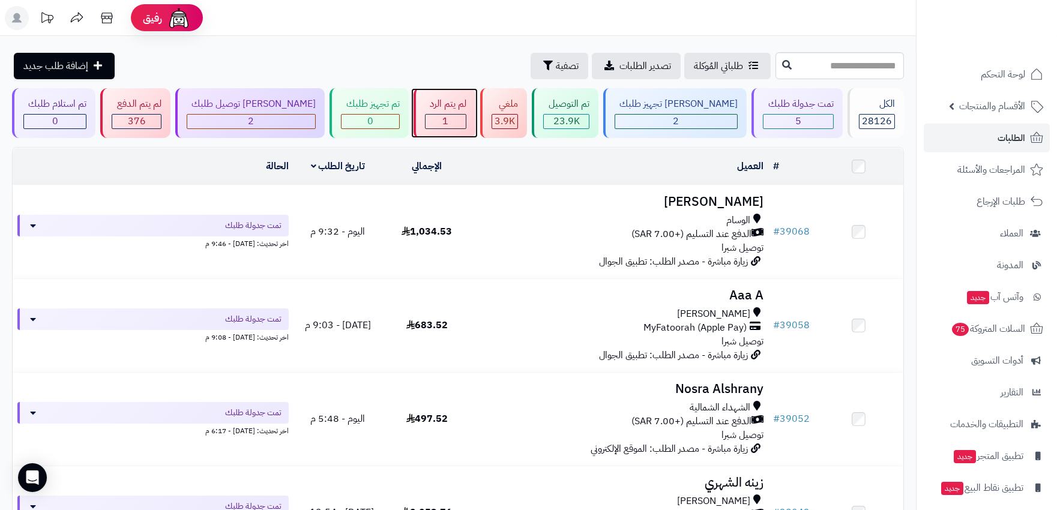
click at [434, 118] on div "1" at bounding box center [446, 122] width 40 height 14
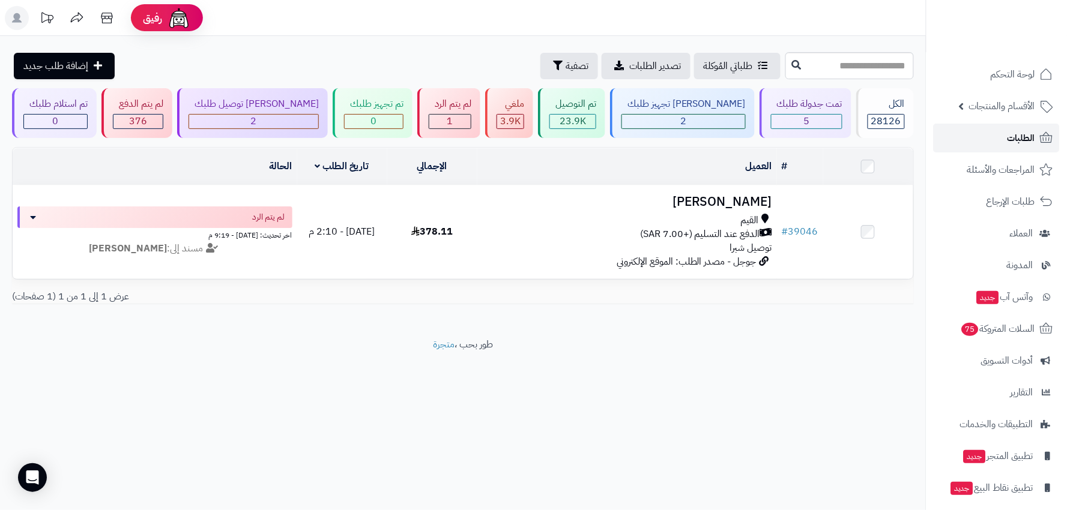
click at [1017, 131] on span "الطلبات" at bounding box center [1022, 138] width 28 height 17
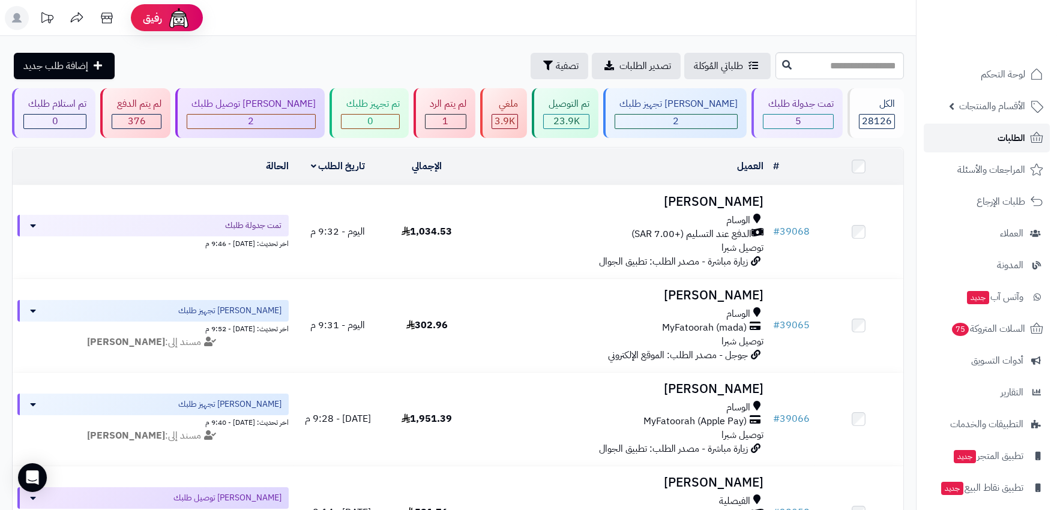
click at [1012, 126] on link "الطلبات" at bounding box center [987, 138] width 126 height 29
